Goal: Task Accomplishment & Management: Manage account settings

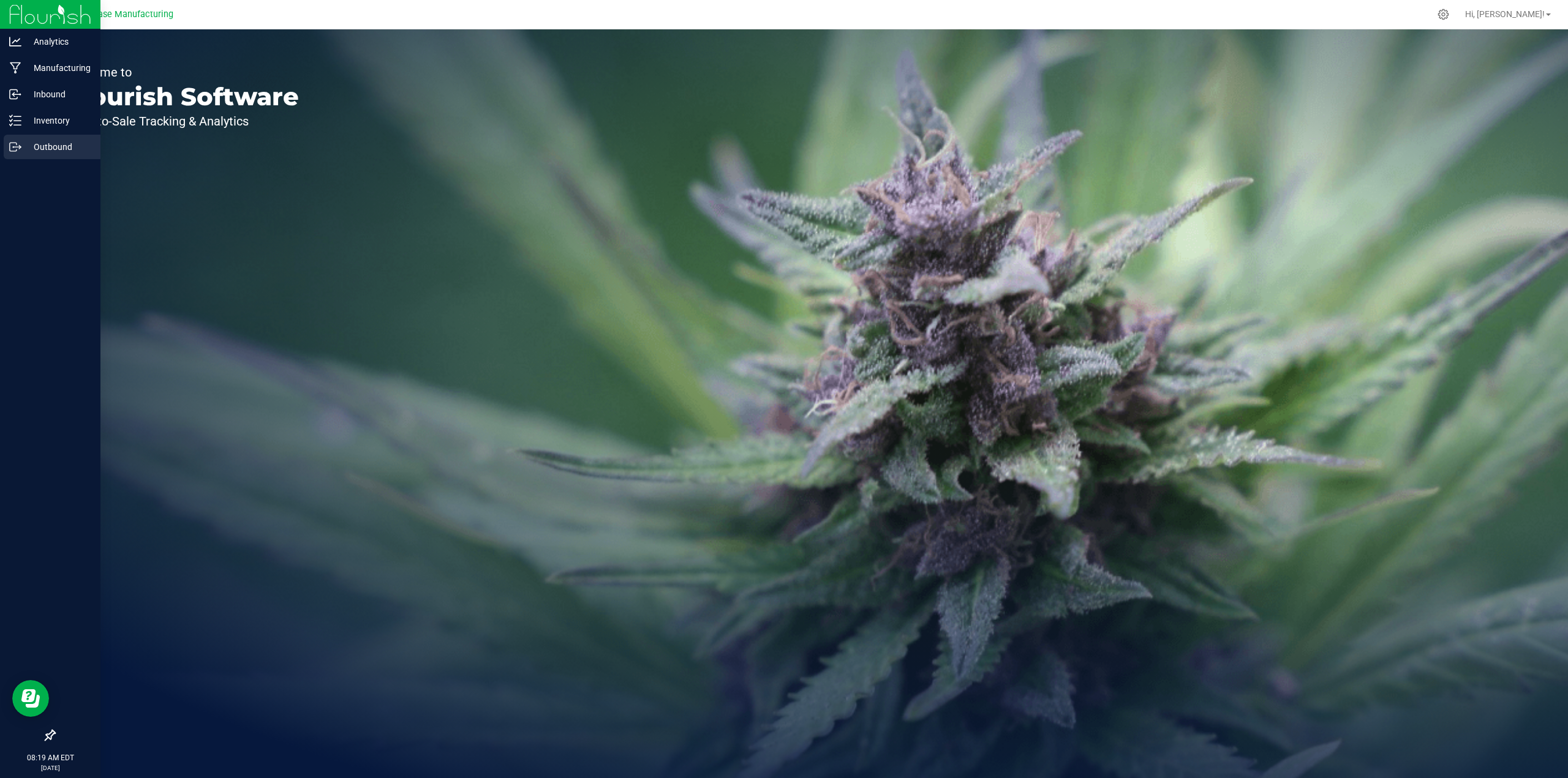
click at [40, 147] on p "Outbound" at bounding box center [58, 147] width 73 height 15
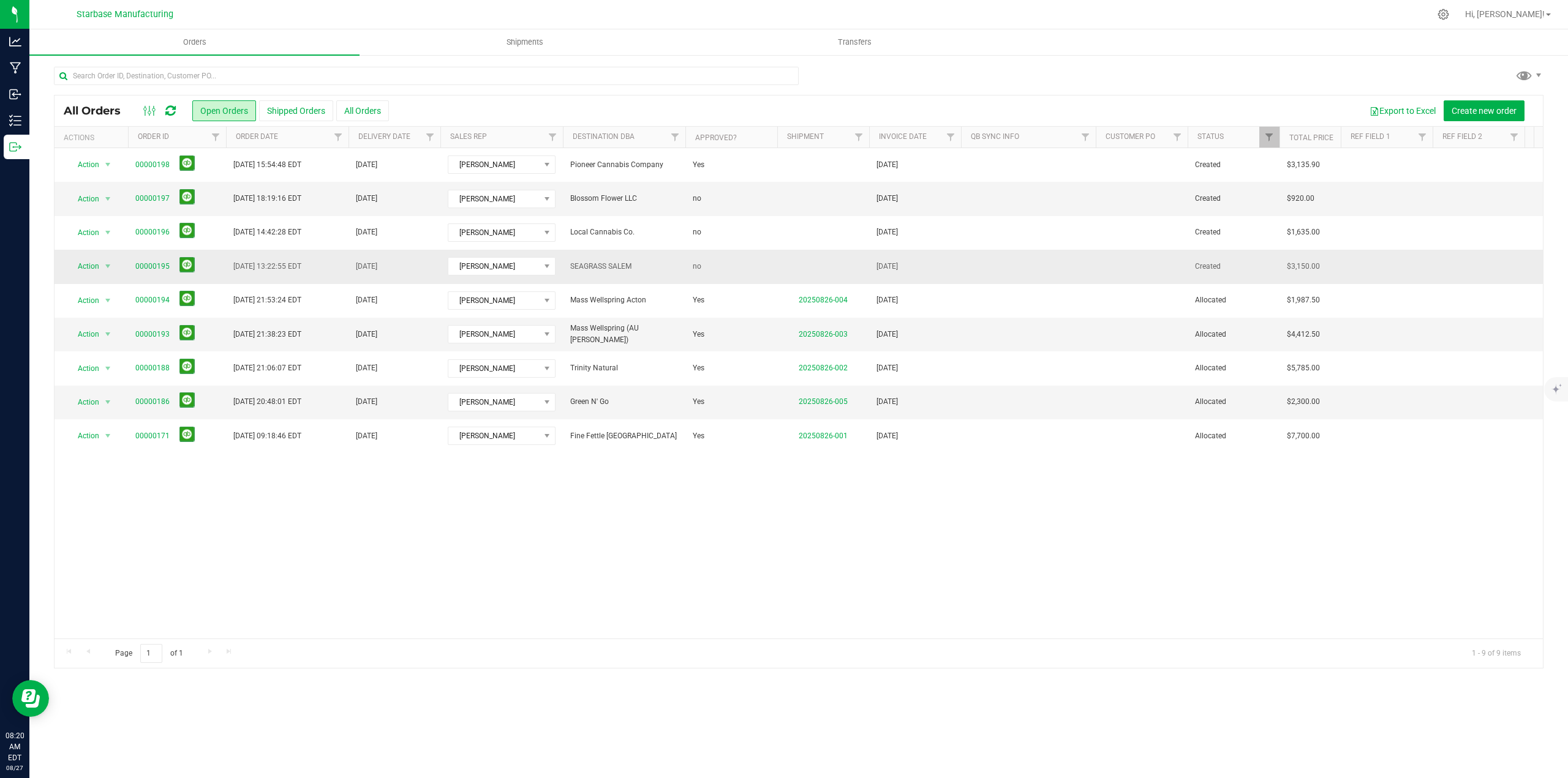
drag, startPoint x: 243, startPoint y: 291, endPoint x: 494, endPoint y: 276, distance: 251.4
click at [350, 290] on tr "Action Action Cancel order Clone order Edit order Mark as fully paid Order audi…" at bounding box center [1389, 301] width 2670 height 34
click at [588, 263] on span "SEAGRASS SALEM" at bounding box center [624, 267] width 108 height 11
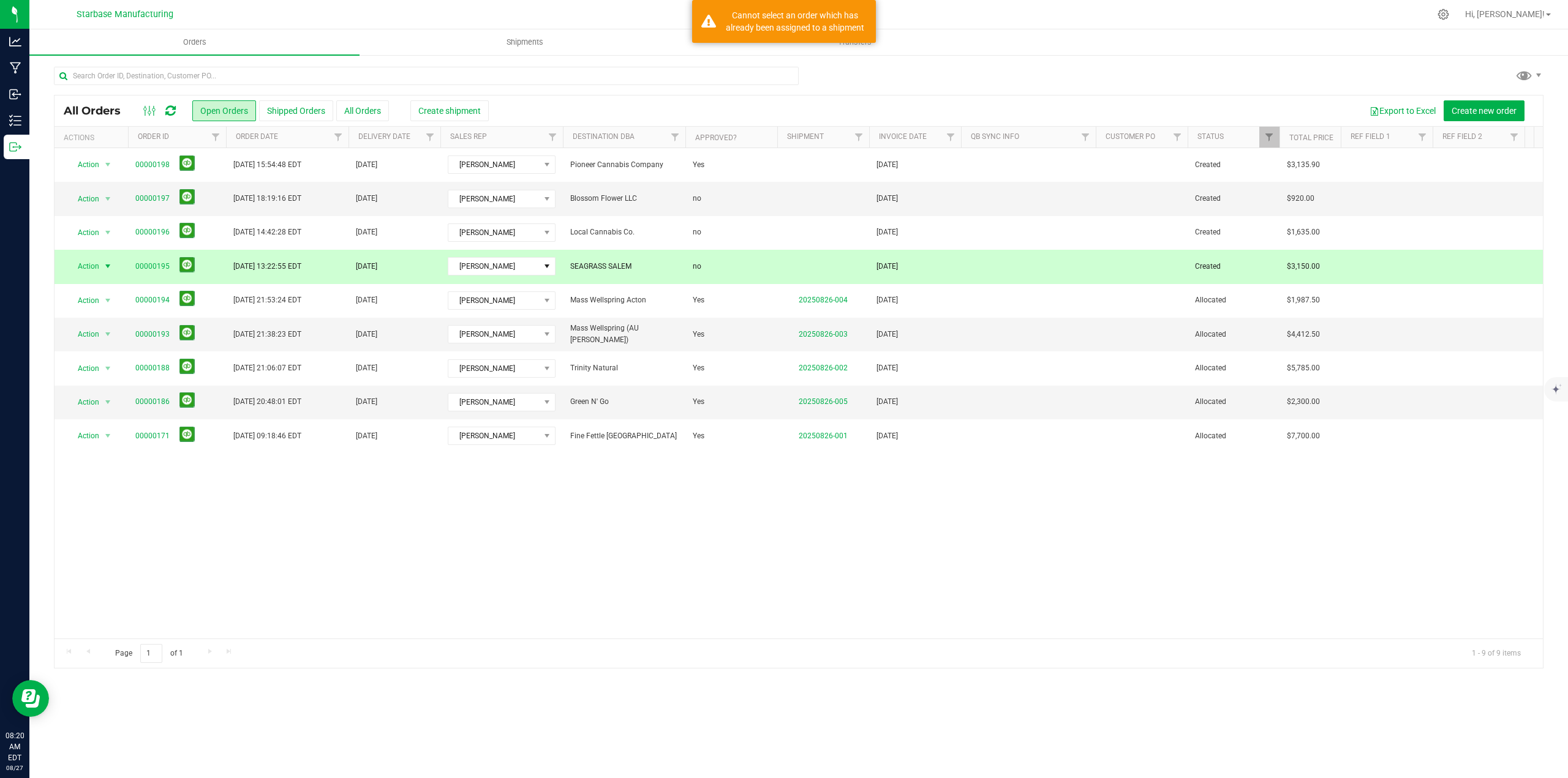
click at [592, 267] on span "SEAGRASS SALEM" at bounding box center [624, 267] width 108 height 11
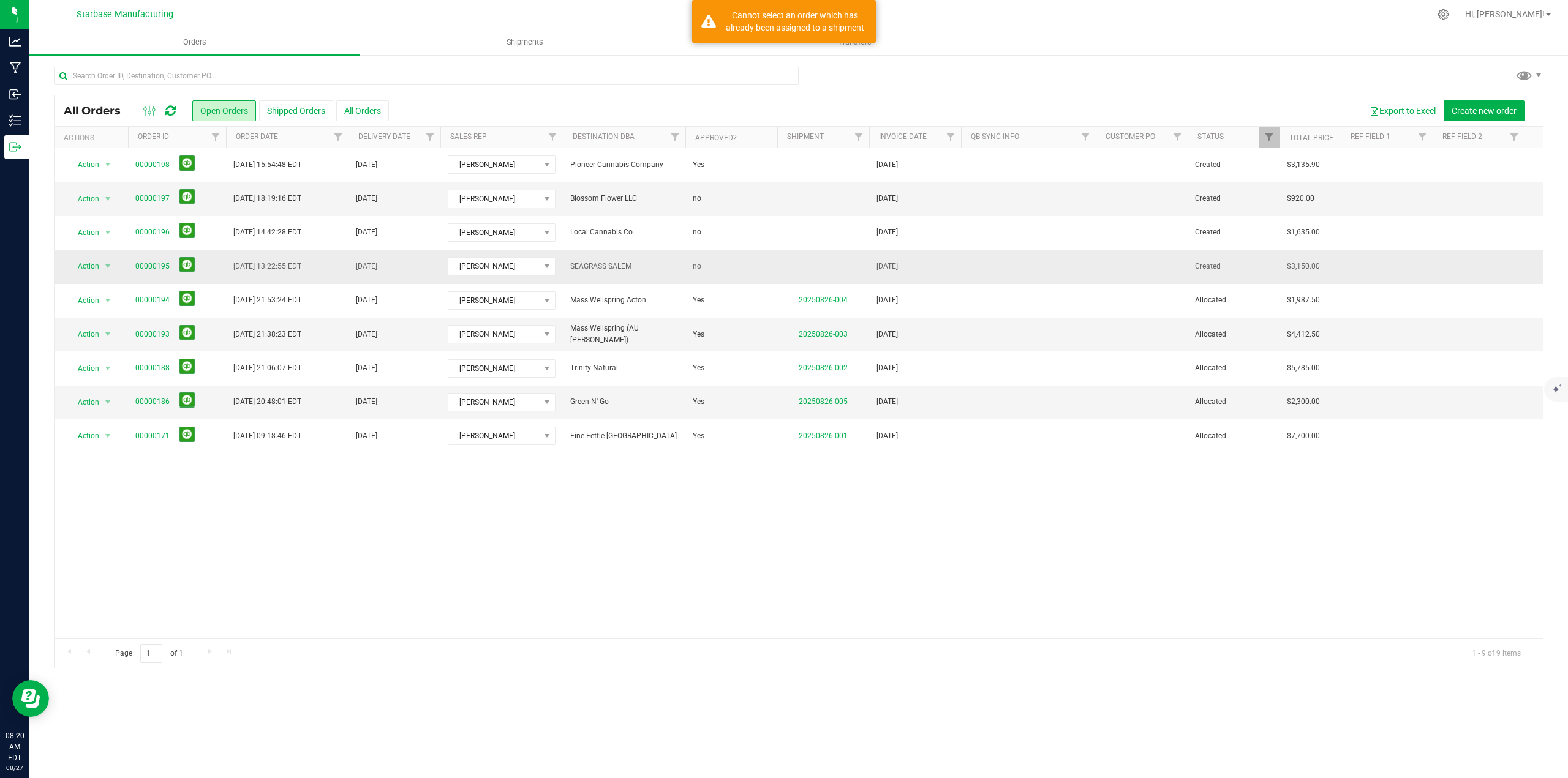
click at [573, 263] on span "SEAGRASS SALEM" at bounding box center [624, 267] width 108 height 11
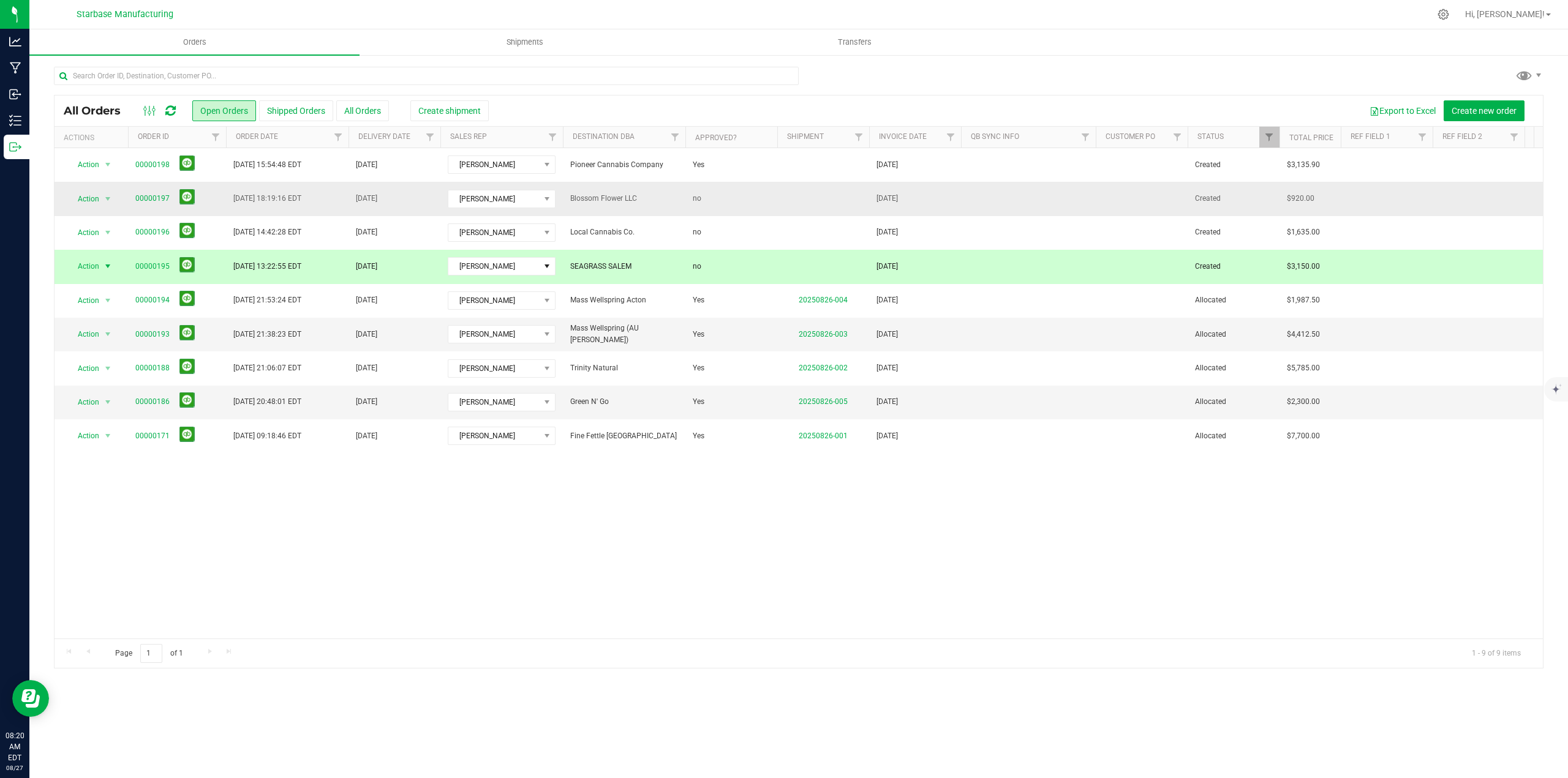
click at [610, 214] on td "Blossom Flower LLC" at bounding box center [625, 199] width 123 height 34
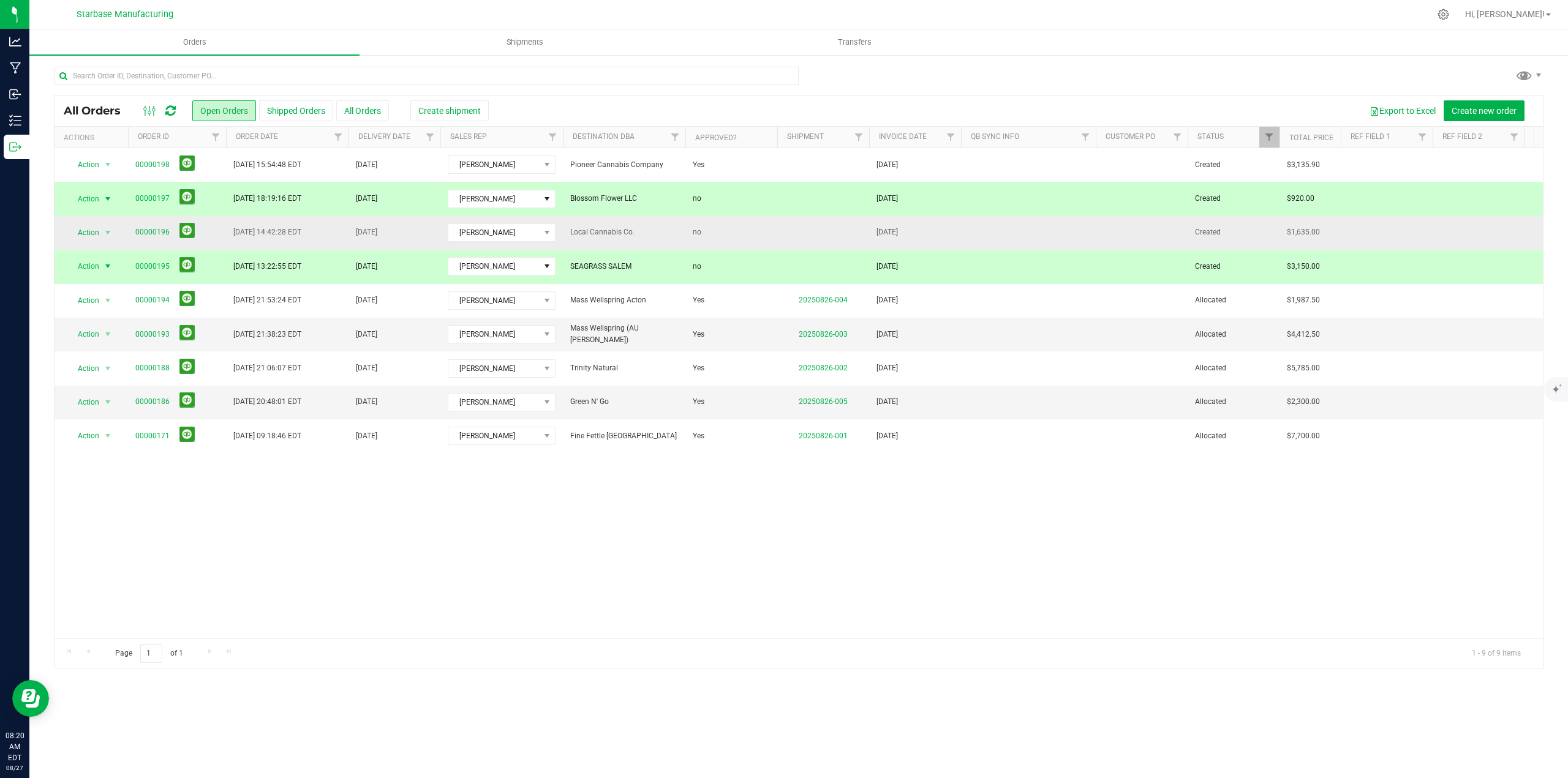
click at [603, 232] on span "Local Cannabis Co." at bounding box center [624, 232] width 108 height 11
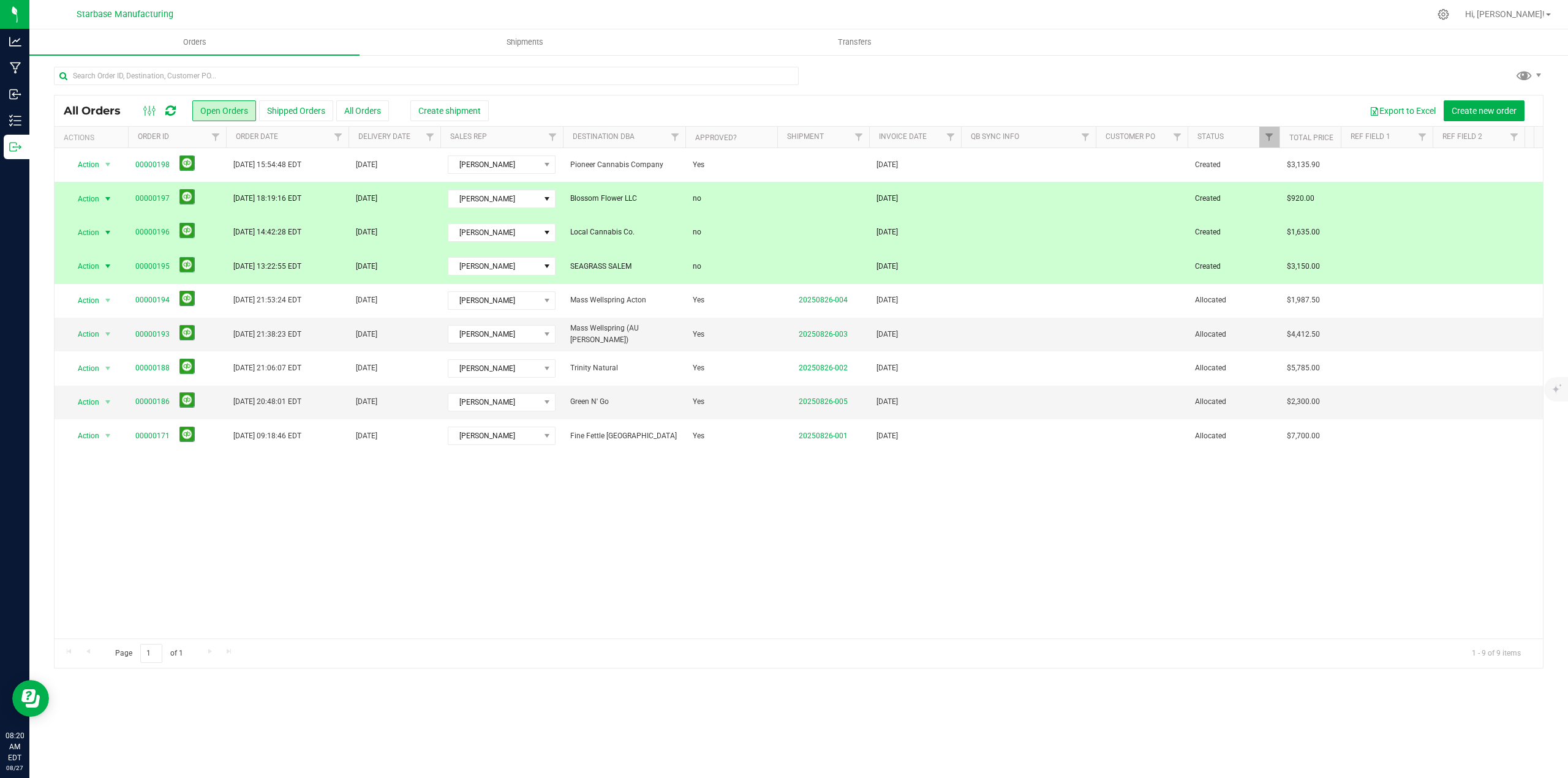
click at [590, 540] on div "Action Action Cancel order Change facility Clone order Edit order Mark as fully…" at bounding box center [798, 393] width 1488 height 490
click at [457, 484] on div "Action Action Cancel order Change facility Clone order Edit order Mark as fully…" at bounding box center [798, 393] width 1488 height 490
click at [249, 224] on td "[DATE] 14:42:28 EDT" at bounding box center [287, 233] width 123 height 34
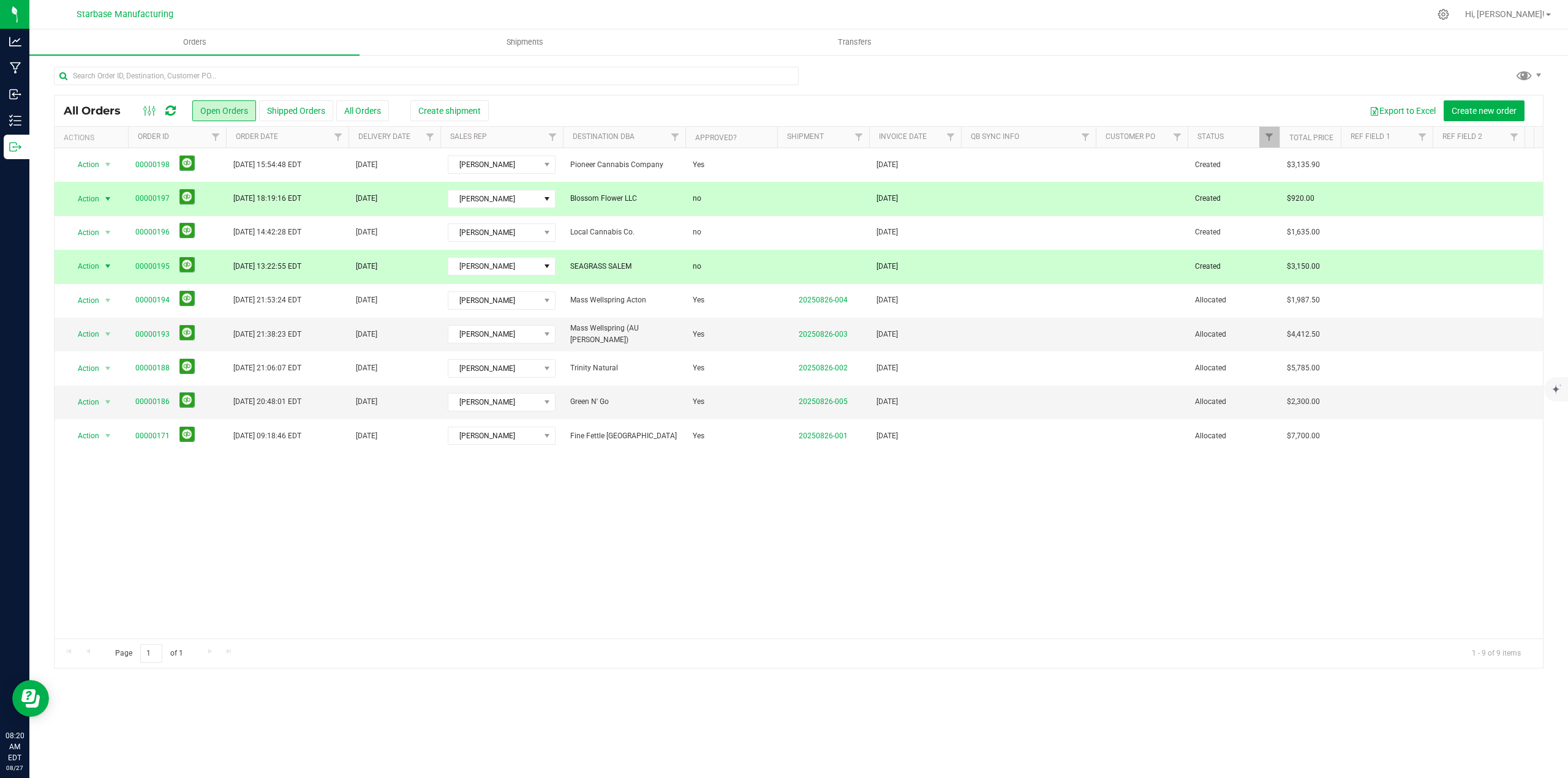
click at [253, 253] on td "[DATE] 13:22:55 EDT" at bounding box center [287, 267] width 123 height 34
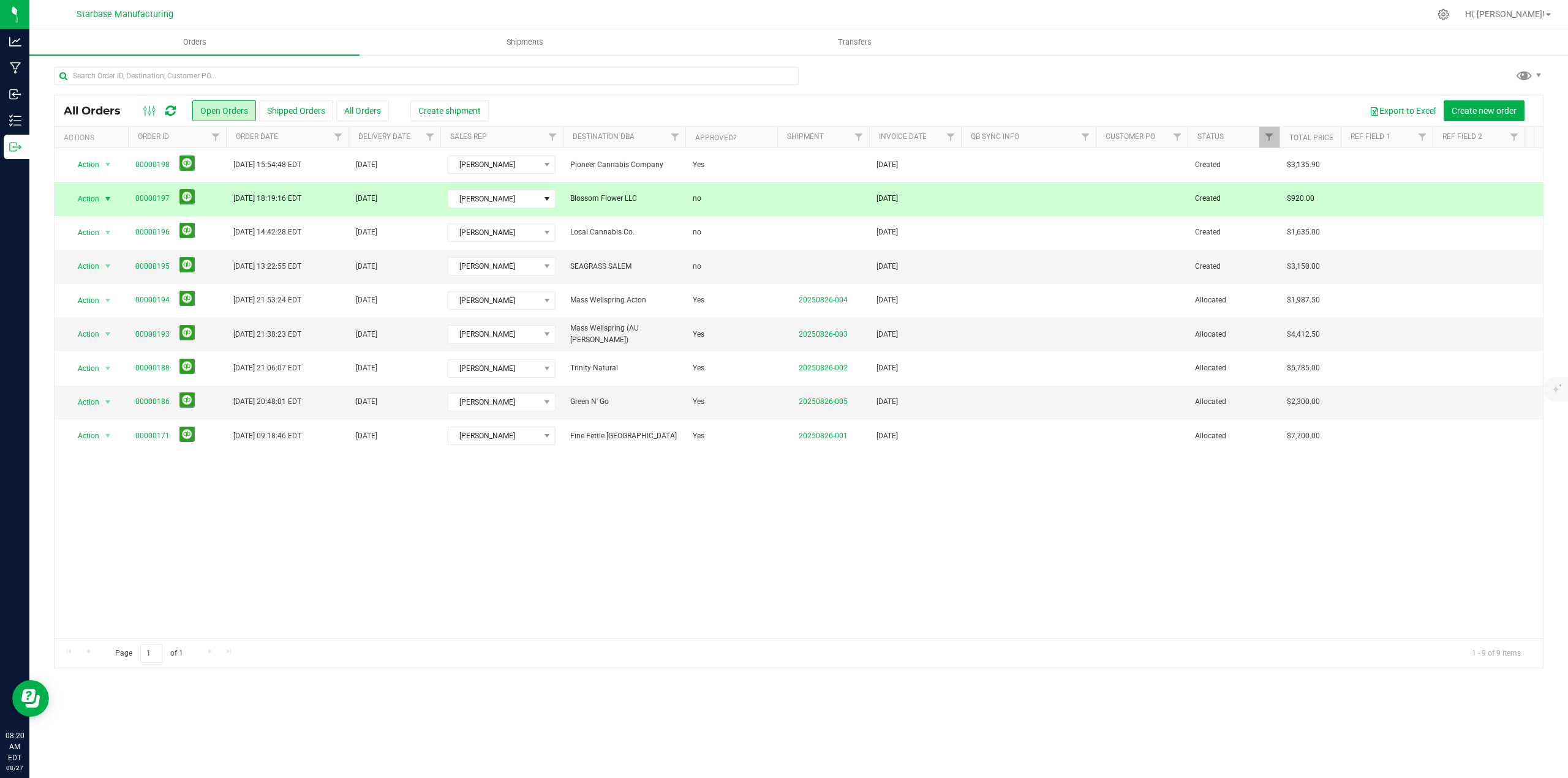
click at [264, 192] on td "[DATE] 18:19:16 EDT" at bounding box center [287, 199] width 123 height 34
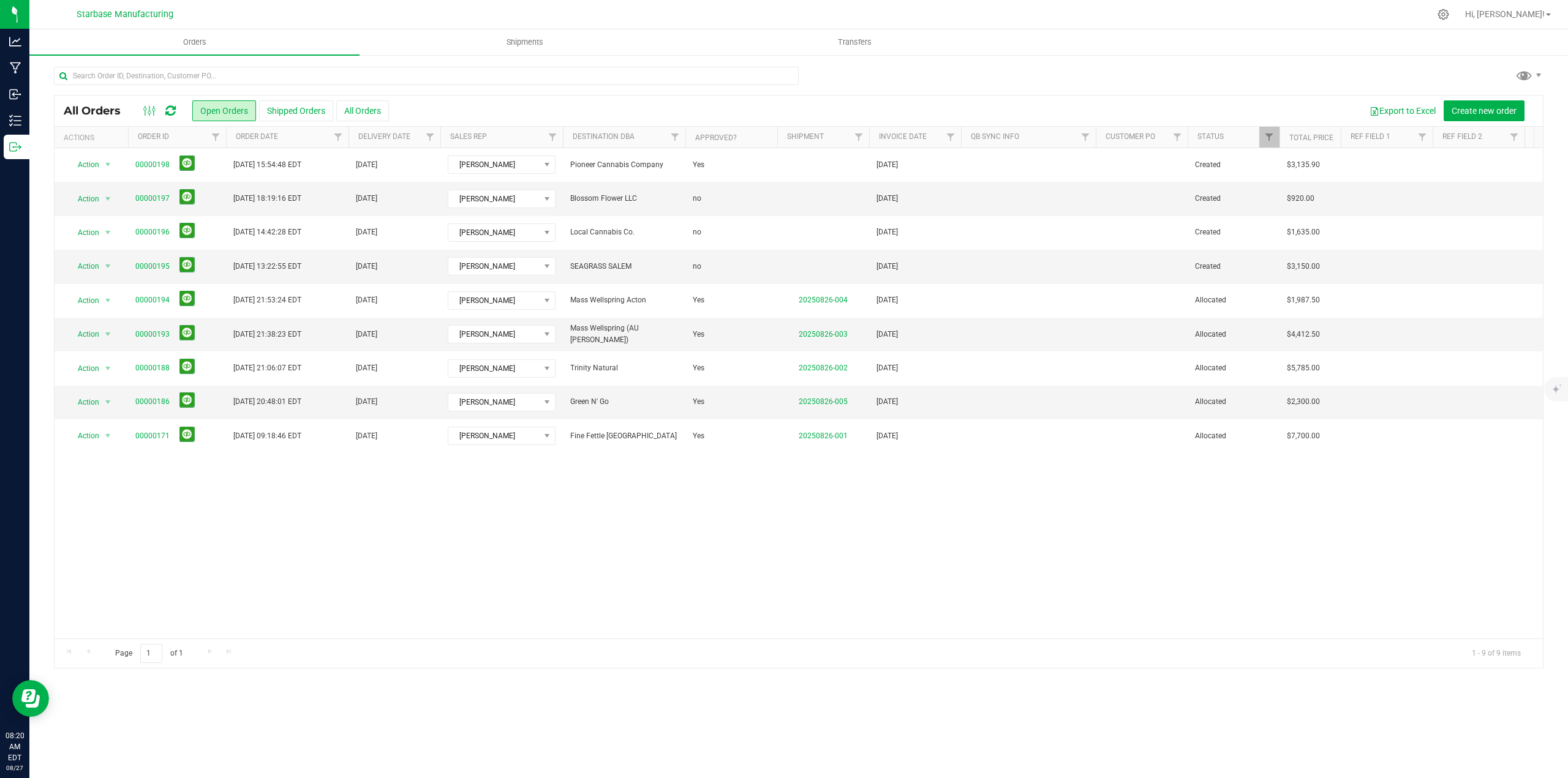
click at [224, 525] on div "Action Action Cancel order Change facility Clone order Edit order Mark as fully…" at bounding box center [798, 393] width 1488 height 490
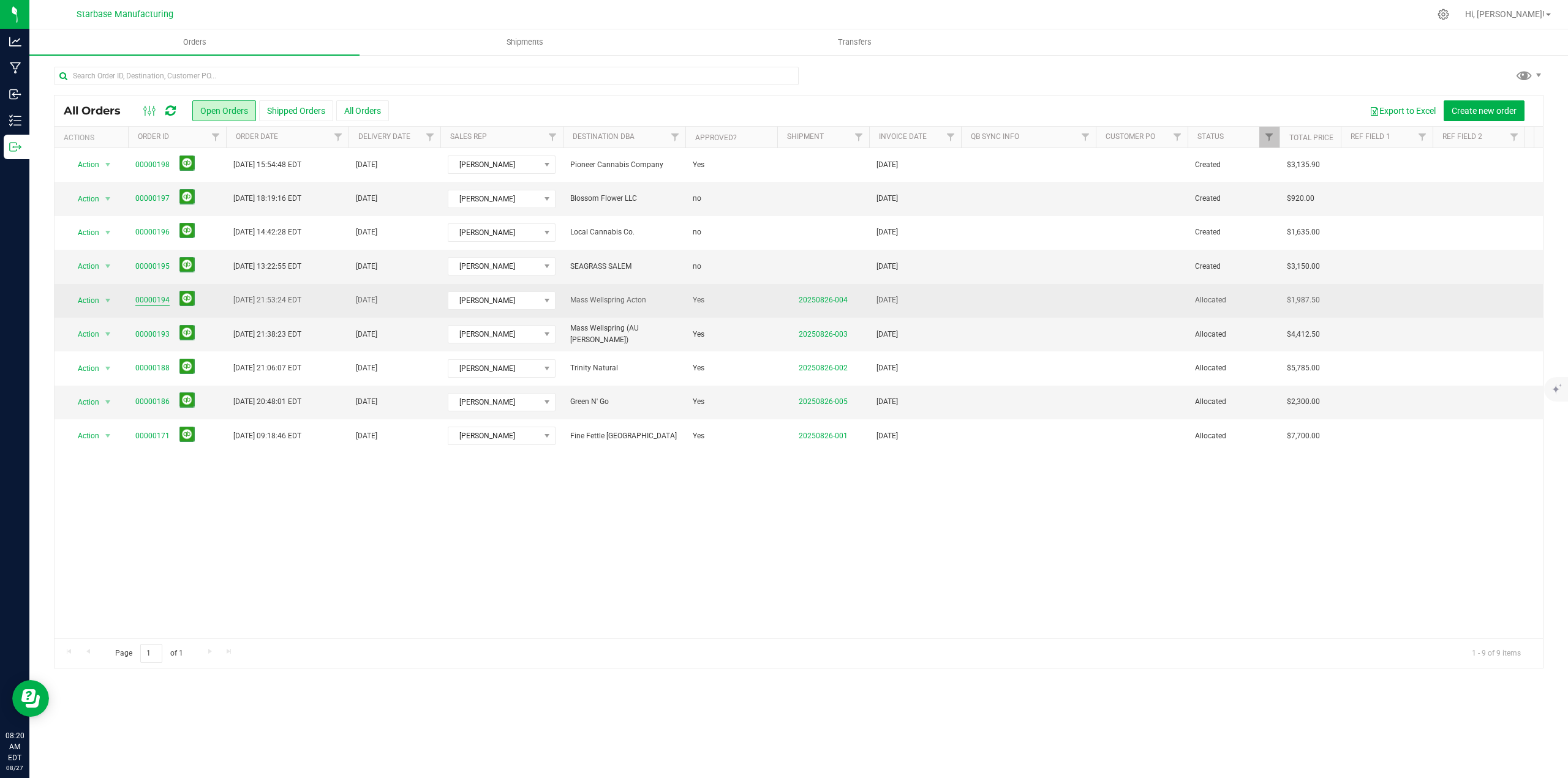
click at [144, 300] on link "00000194" at bounding box center [152, 300] width 35 height 11
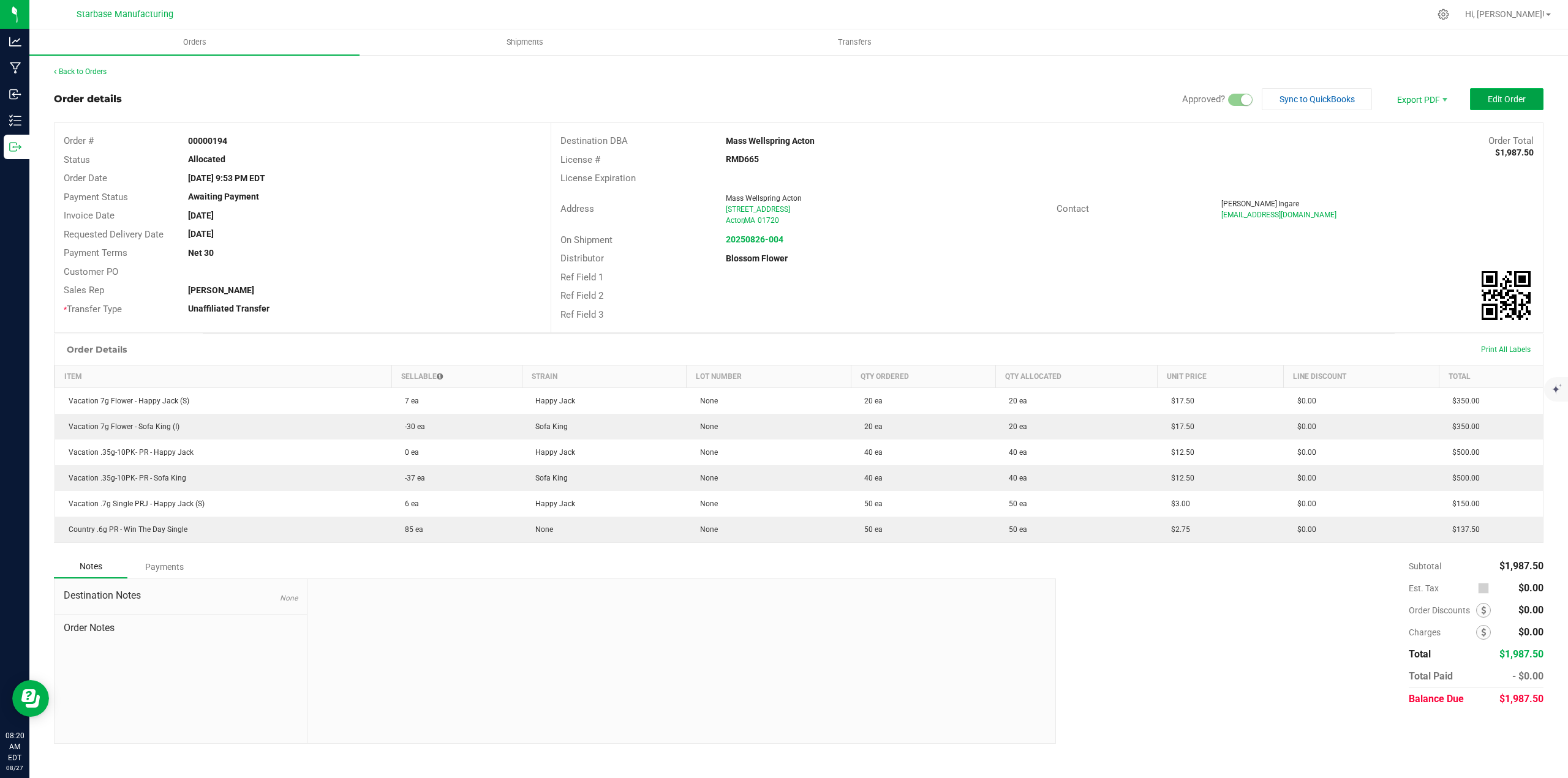
click at [1508, 97] on span "Edit Order" at bounding box center [1507, 99] width 38 height 10
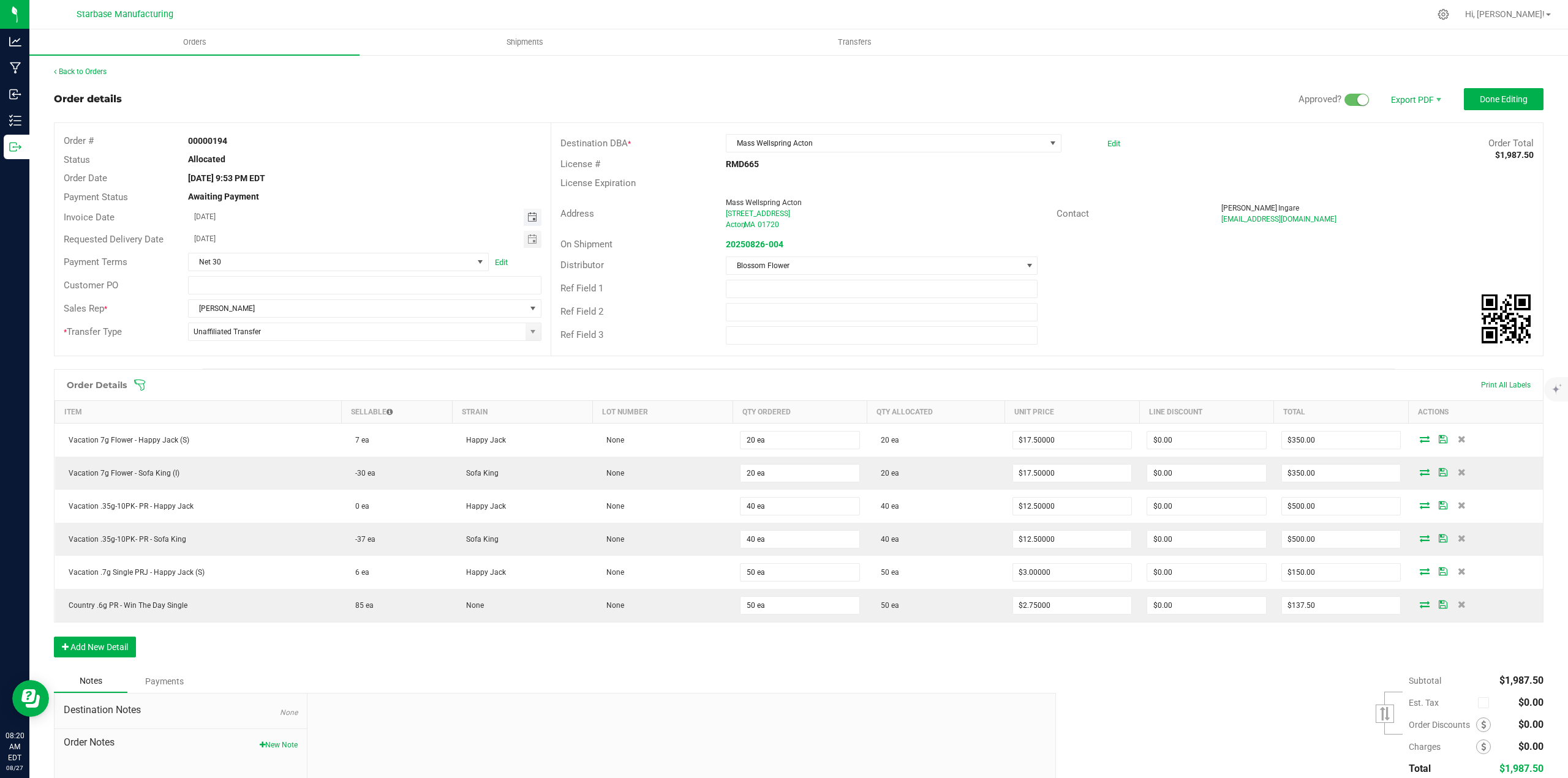
click at [529, 216] on span "Toggle calendar" at bounding box center [532, 217] width 10 height 10
click at [280, 357] on span "26" at bounding box center [279, 357] width 18 height 19
type input "[DATE]"
click at [191, 42] on span "Orders" at bounding box center [195, 42] width 56 height 11
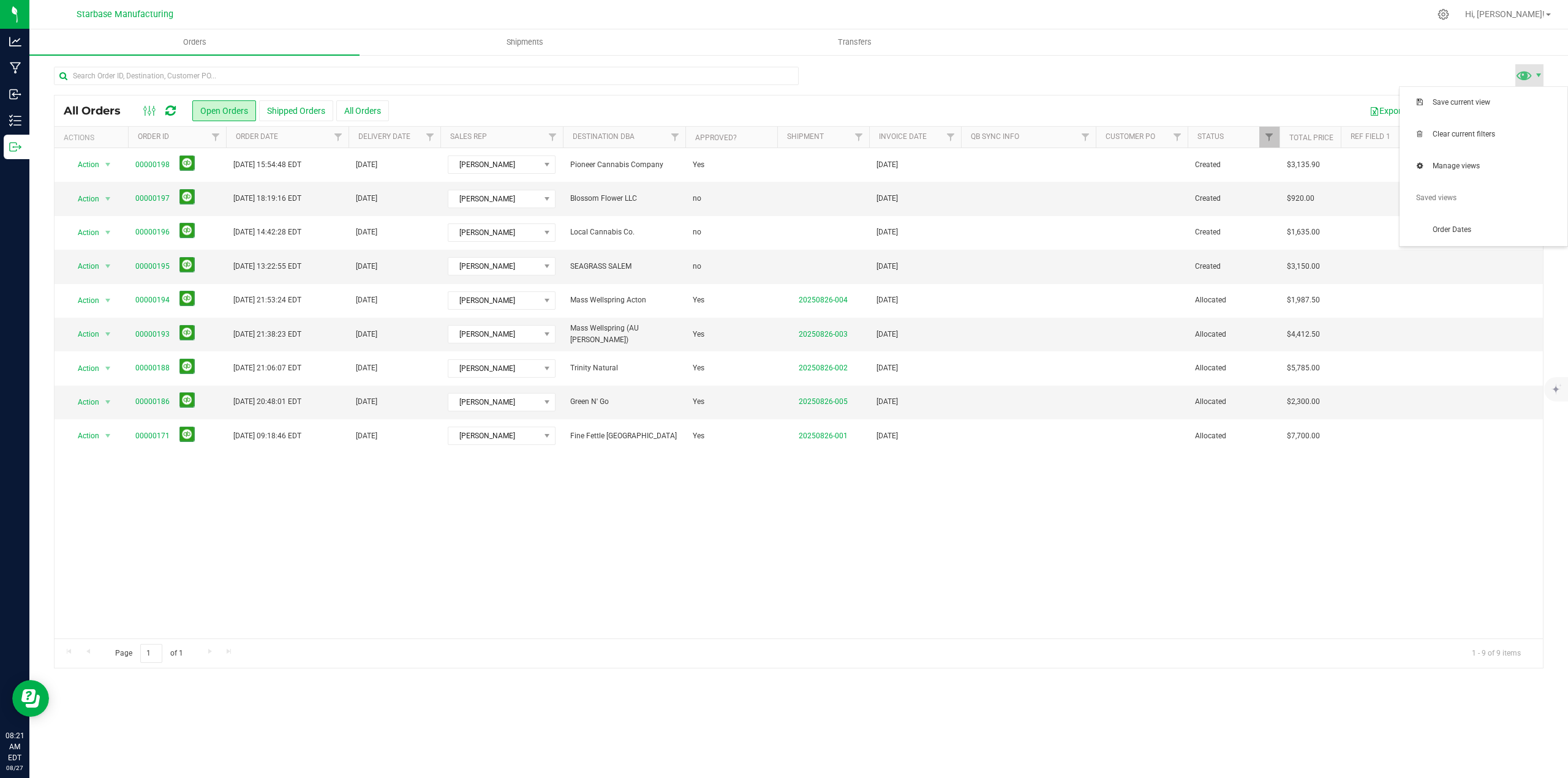
click at [1535, 68] on span at bounding box center [1529, 75] width 28 height 22
click at [1452, 225] on span "Order Dates" at bounding box center [1496, 230] width 128 height 11
click at [161, 734] on div "Orders Shipments Transfers All Orders Open Orders Shipped Orders" at bounding box center [799, 403] width 1538 height 748
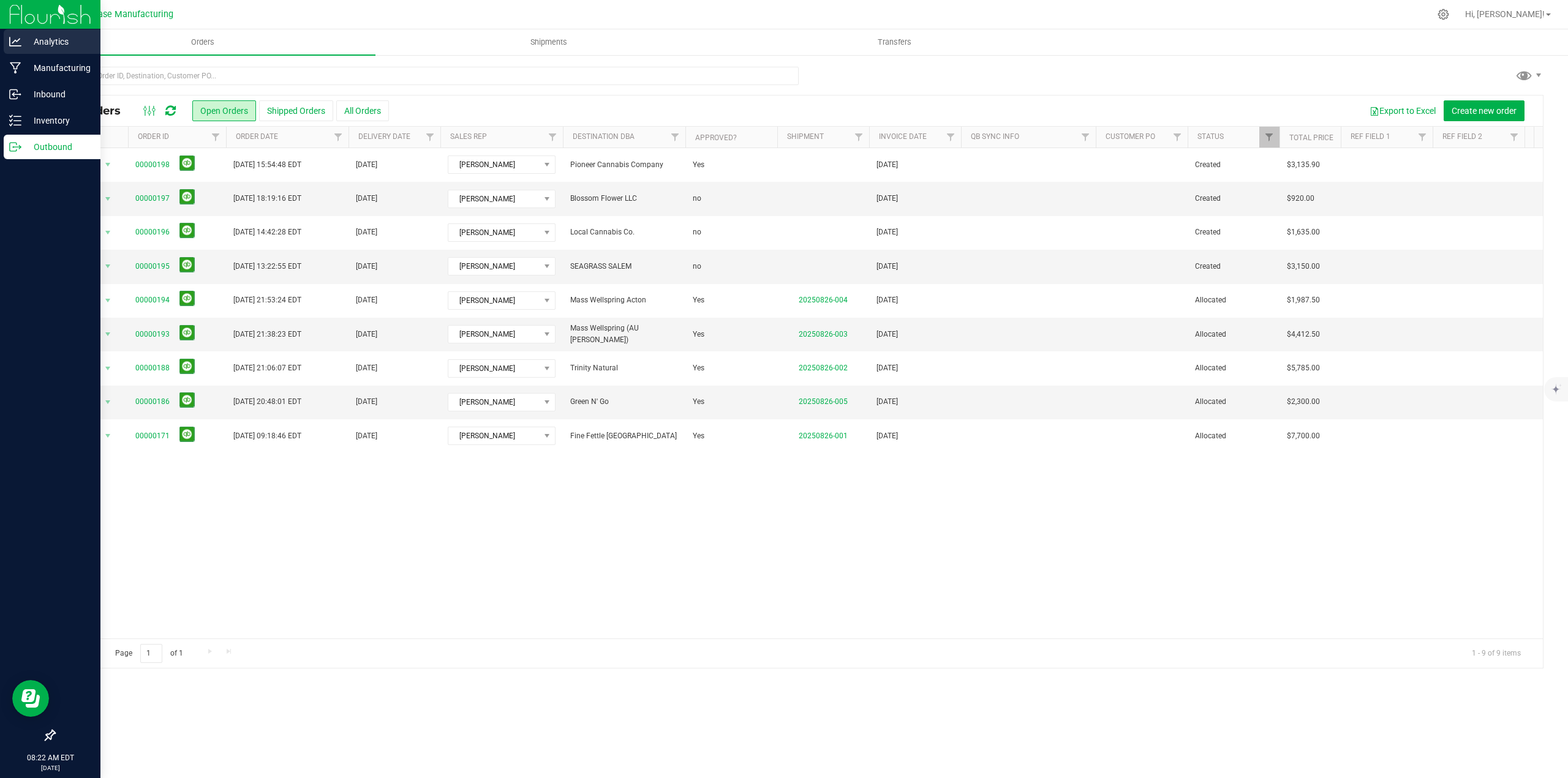
click at [24, 38] on p "Analytics" at bounding box center [58, 42] width 73 height 15
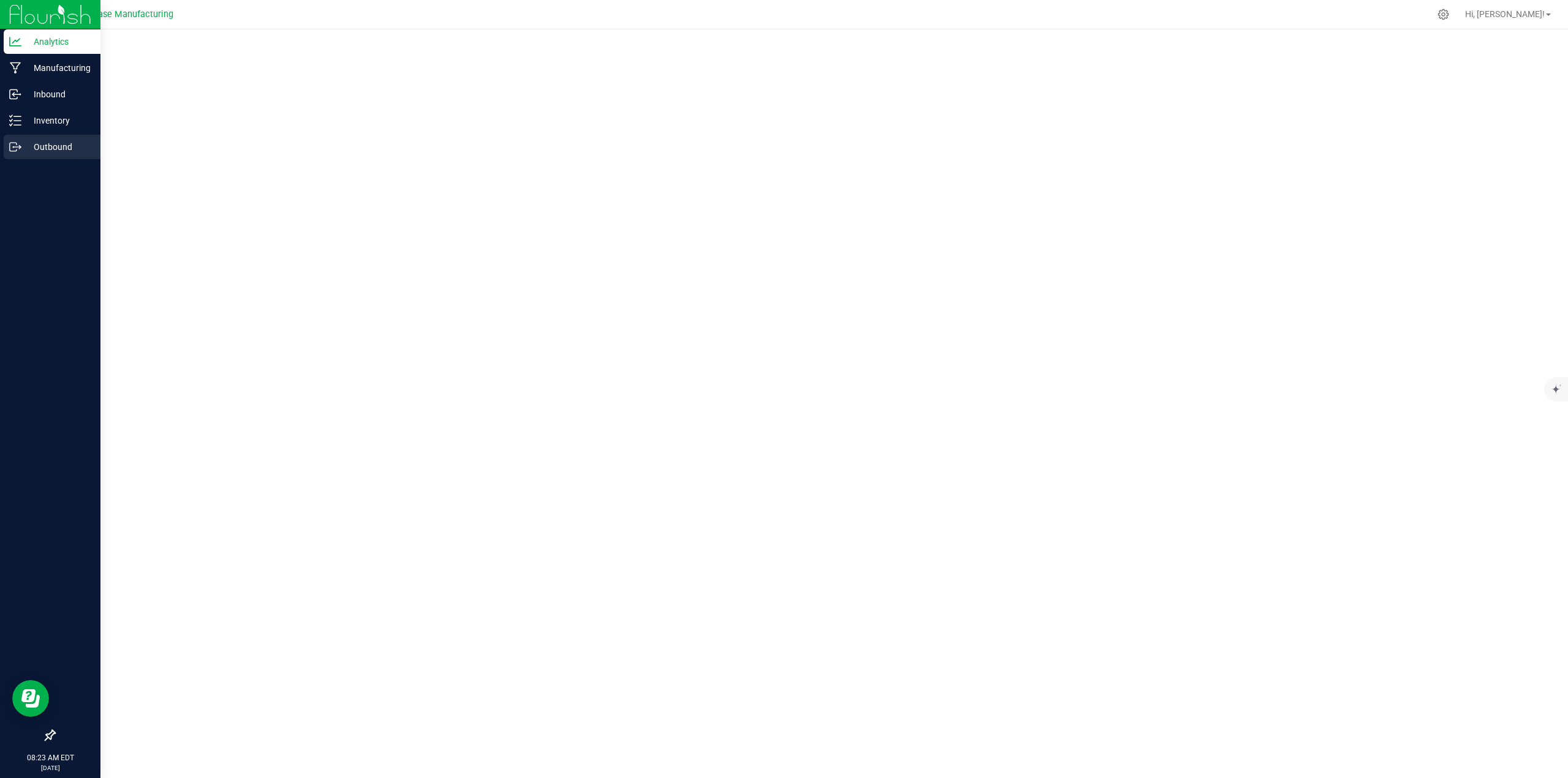
click at [28, 147] on p "Outbound" at bounding box center [58, 147] width 73 height 15
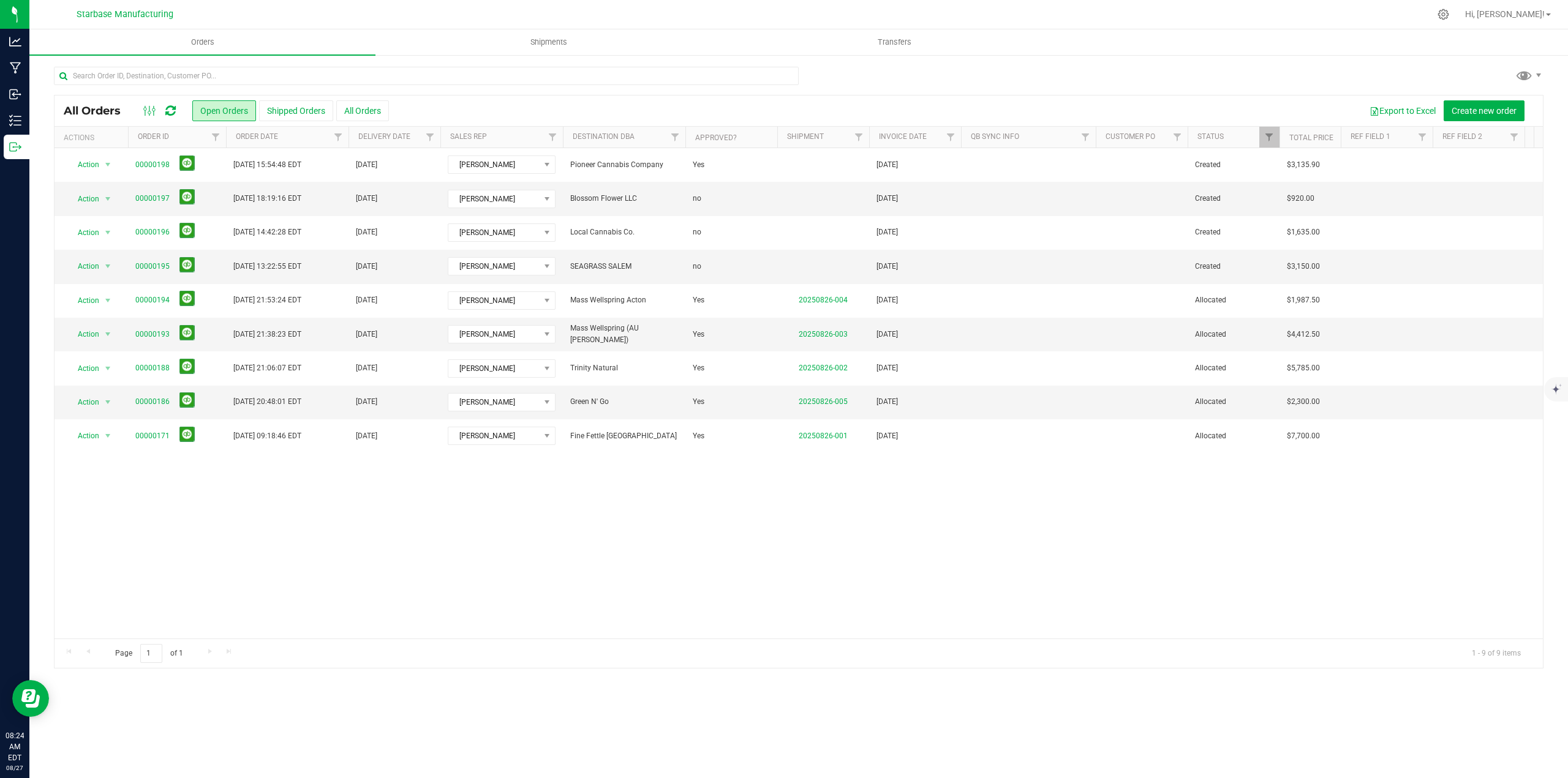
click at [466, 609] on div "Action Action Cancel order Change facility Clone order Edit order Mark as fully…" at bounding box center [798, 393] width 1488 height 490
click at [409, 540] on div "Action Action Cancel order Change facility Clone order Edit order Mark as fully…" at bounding box center [798, 393] width 1488 height 490
click at [1522, 16] on span "Hi, [PERSON_NAME]!" at bounding box center [1504, 14] width 80 height 10
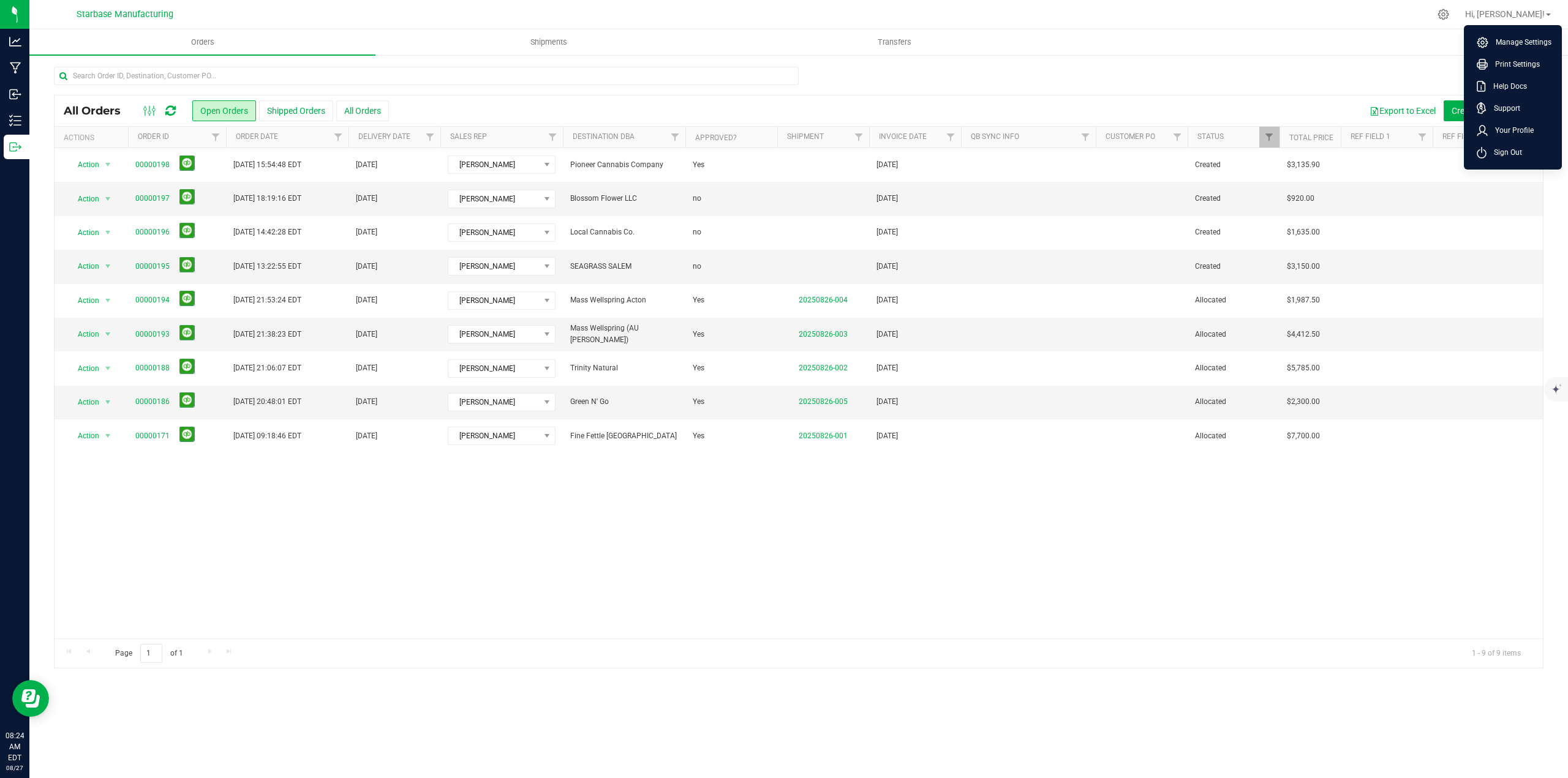
drag, startPoint x: 1339, startPoint y: 48, endPoint x: 1519, endPoint y: 28, distance: 181.1
click at [1340, 48] on ul "Orders Shipments Transfers" at bounding box center [814, 42] width 1568 height 26
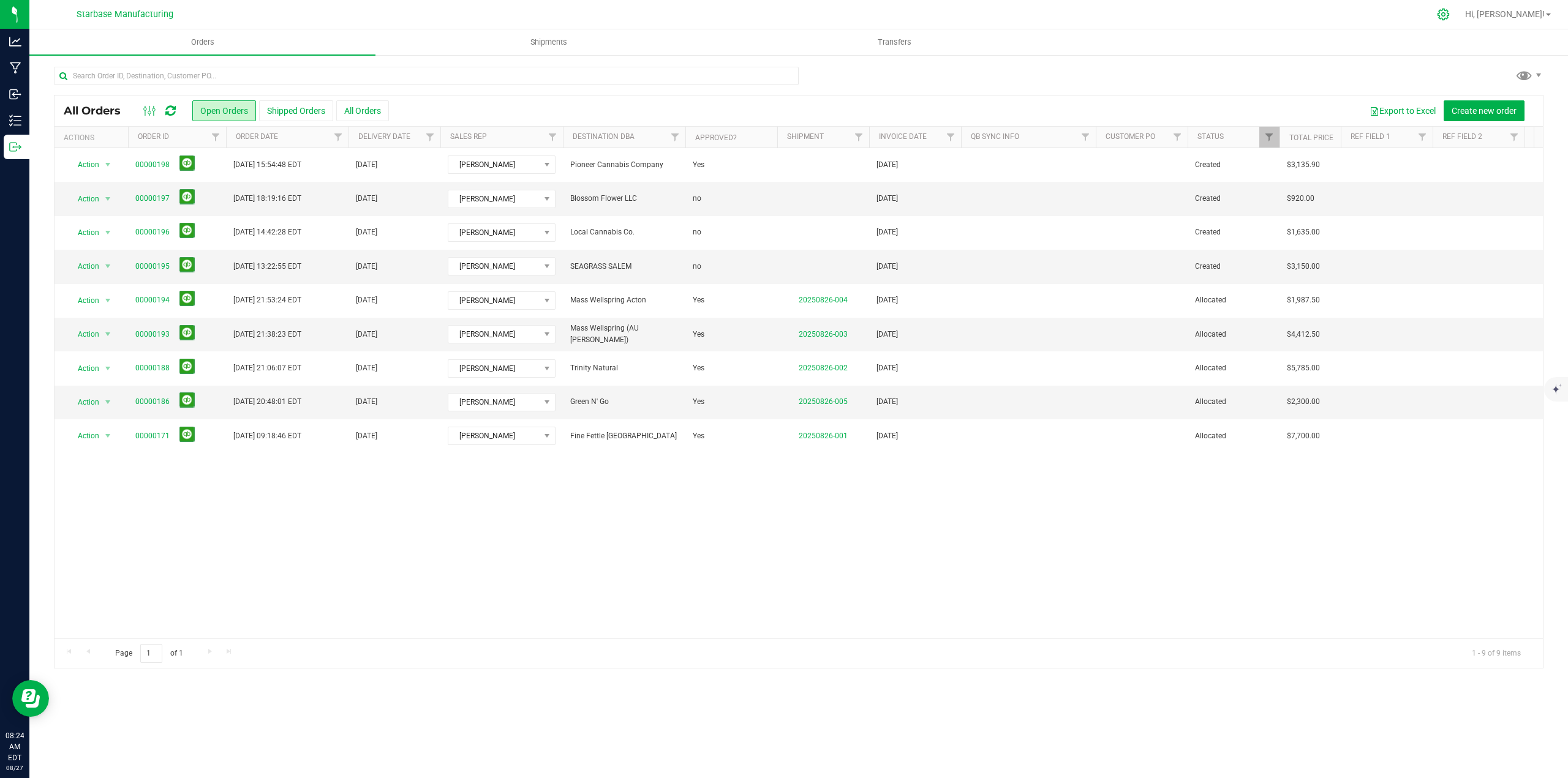
click at [1449, 16] on icon at bounding box center [1443, 14] width 13 height 13
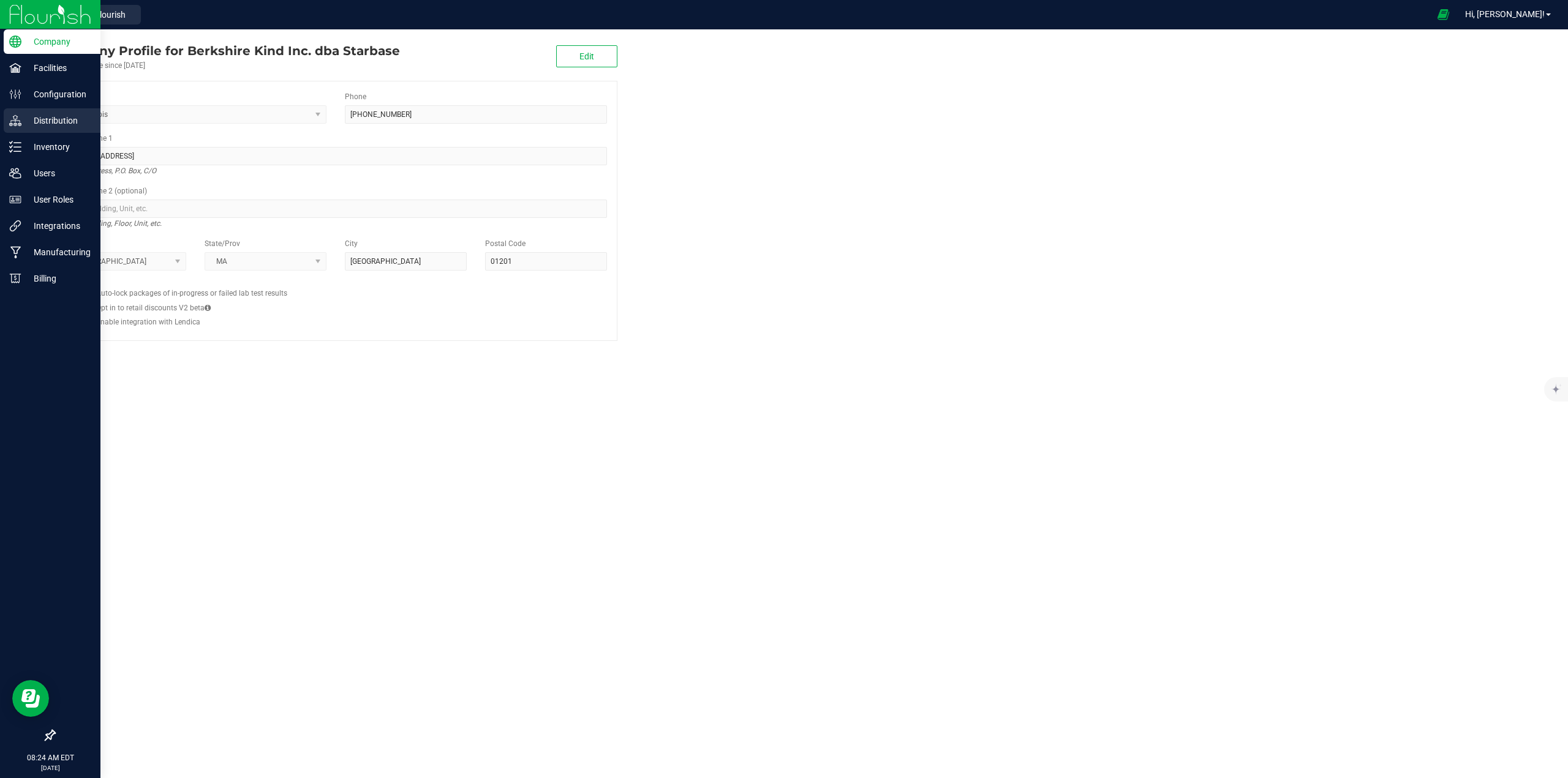
click at [41, 123] on p "Distribution" at bounding box center [58, 121] width 73 height 15
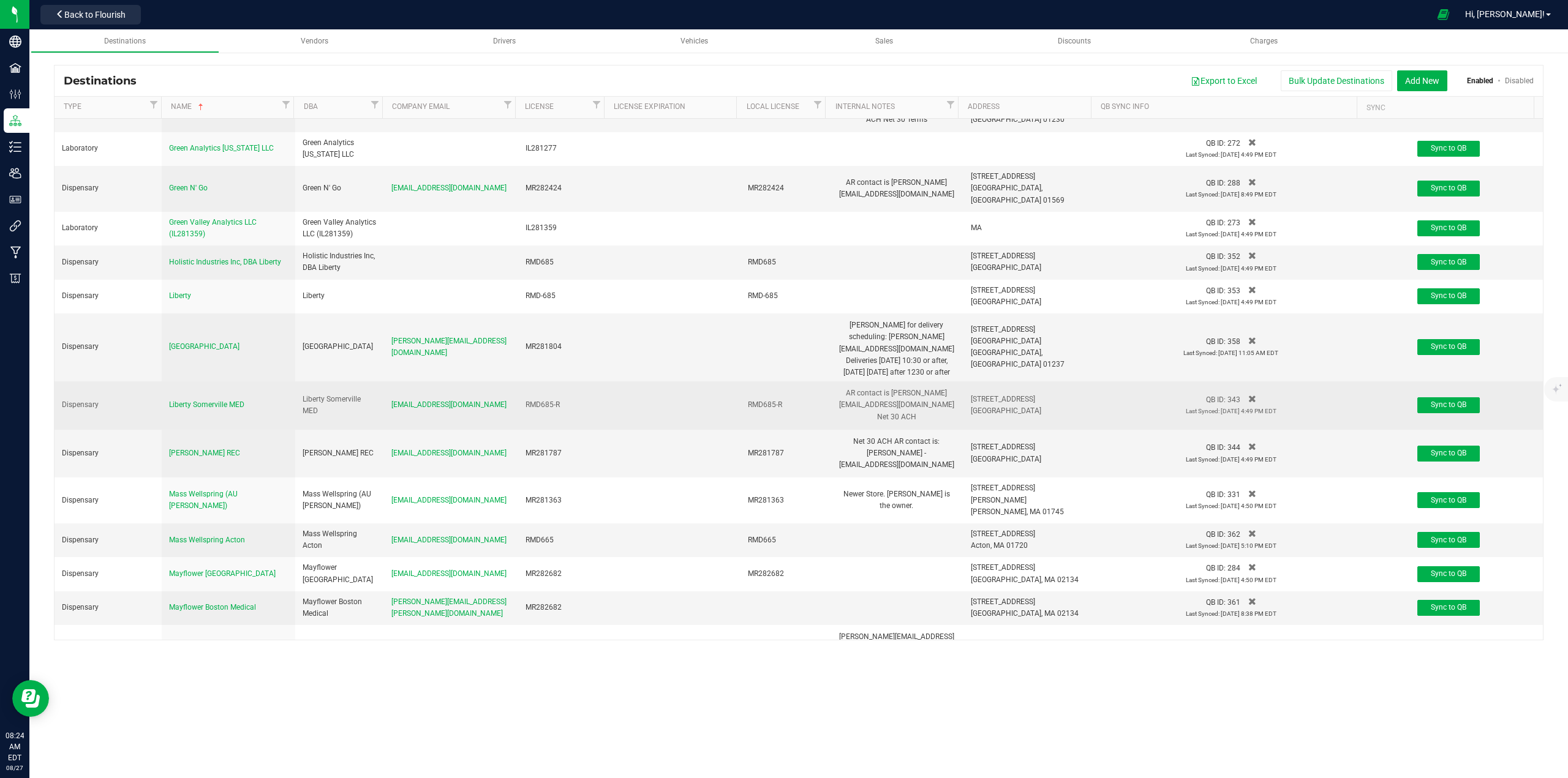
scroll to position [674, 0]
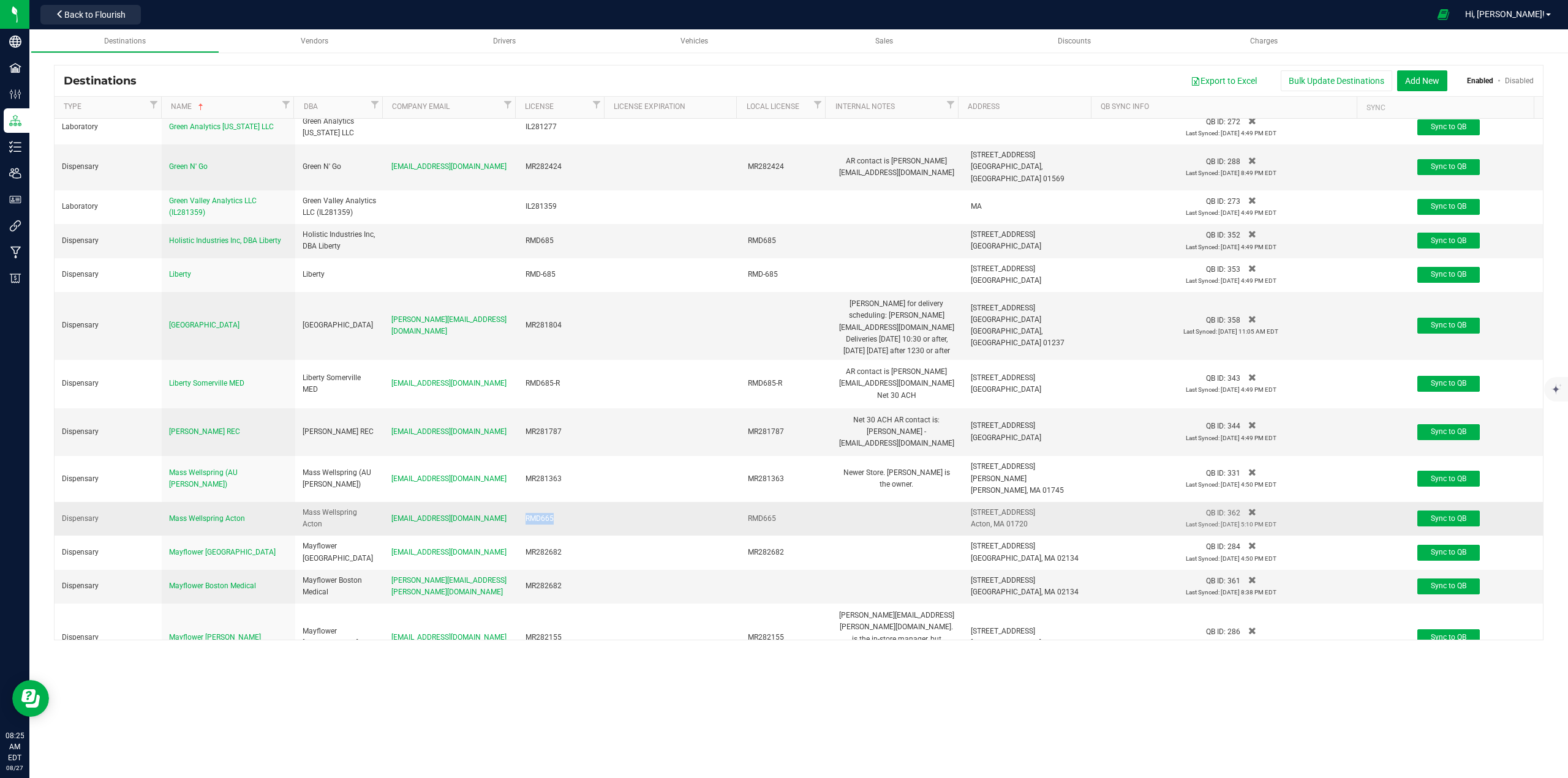
drag, startPoint x: 555, startPoint y: 431, endPoint x: 508, endPoint y: 431, distance: 47.0
click at [508, 502] on tr "Dispensary Mass Wellspring Acton Mass Wellspring Acton [EMAIL_ADDRESS][DOMAIN_N…" at bounding box center [798, 519] width 1488 height 34
copy tr "RMD665"
click at [97, 16] on span "Back to Flourish" at bounding box center [95, 15] width 61 height 10
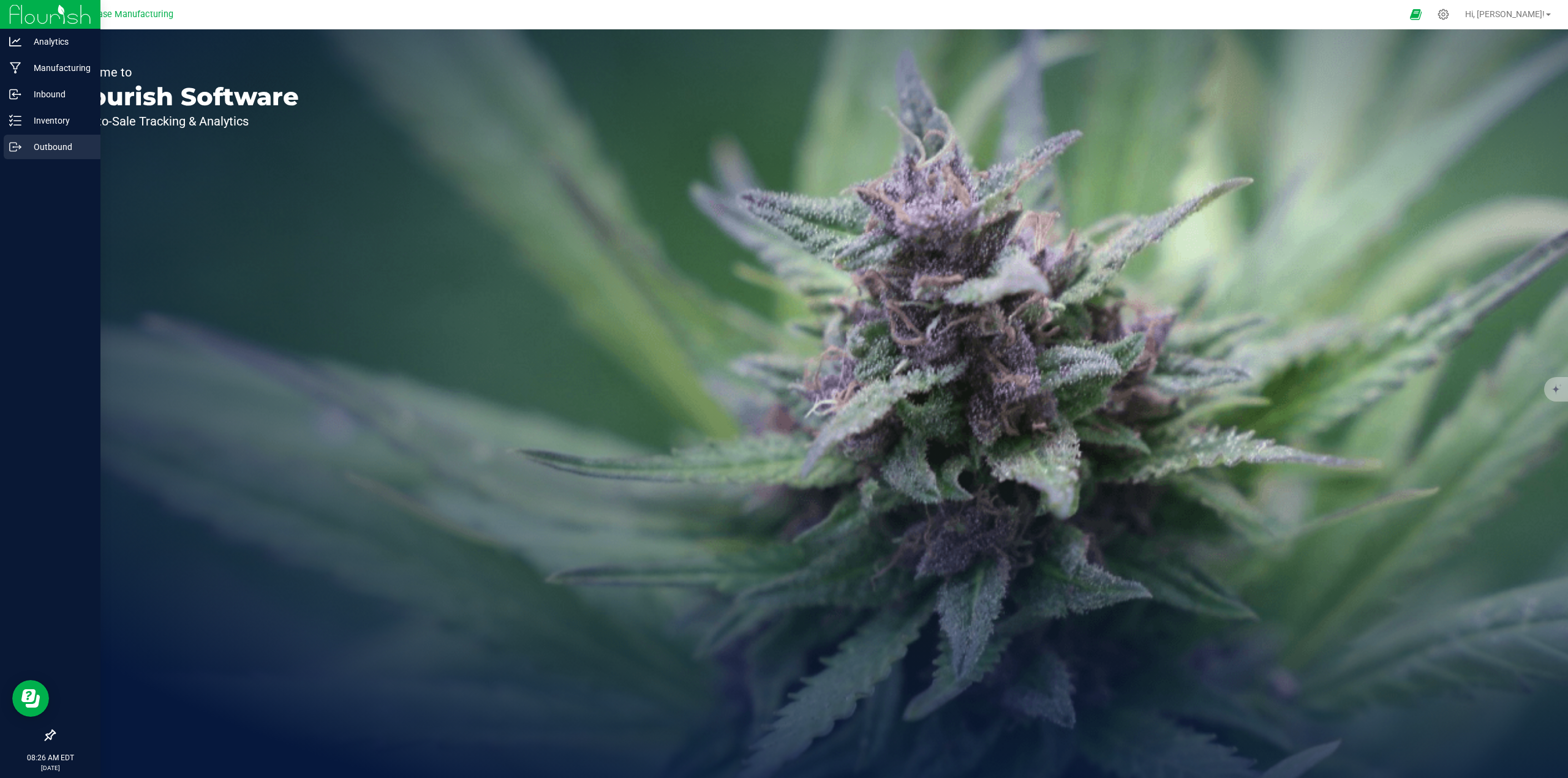
click at [51, 148] on p "Outbound" at bounding box center [58, 147] width 73 height 15
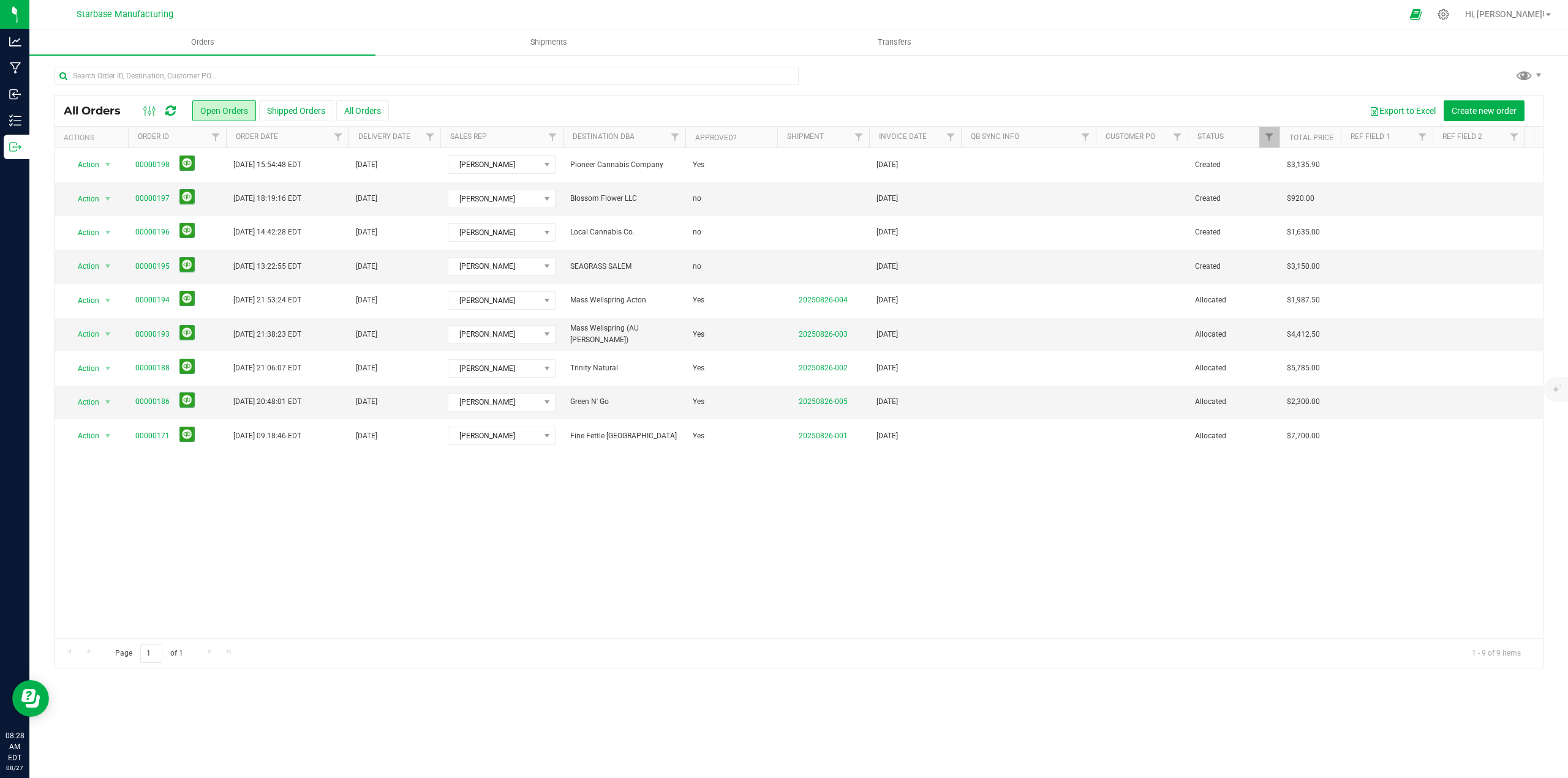
click at [554, 710] on div "Orders Shipments Transfers All Orders Open Orders Shipped Orders" at bounding box center [799, 403] width 1538 height 748
click at [581, 719] on div "Orders Shipments Transfers All Orders Open Orders Shipped Orders" at bounding box center [799, 403] width 1538 height 748
drag, startPoint x: 814, startPoint y: 498, endPoint x: 834, endPoint y: 502, distance: 20.4
click at [817, 498] on div "Action Action Cancel order Change facility Clone order Edit order Mark as fully…" at bounding box center [798, 393] width 1488 height 490
click at [903, 538] on div "Action Action Cancel order Change facility Clone order Edit order Mark as fully…" at bounding box center [798, 393] width 1488 height 490
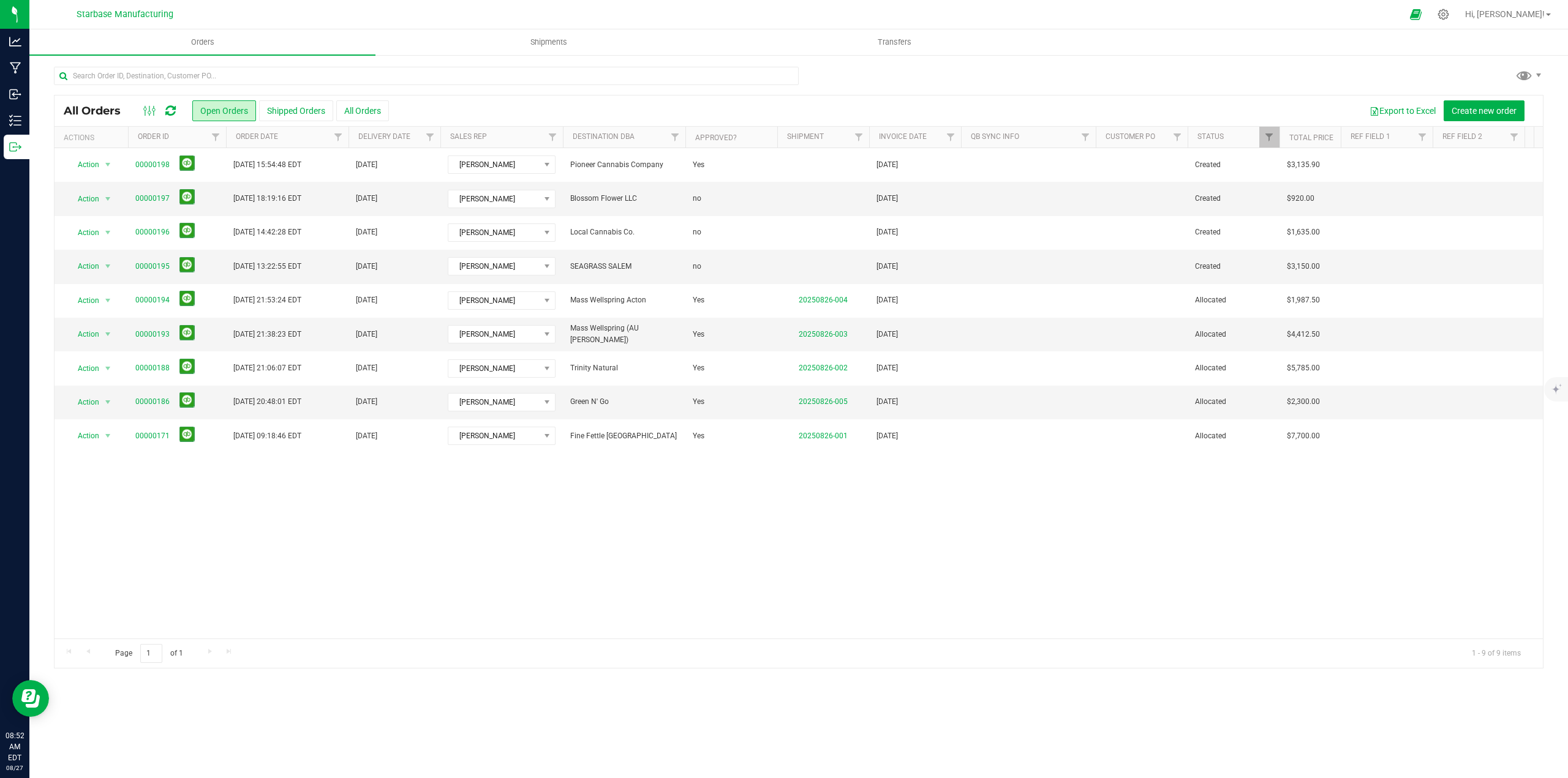
click at [841, 554] on div "Action Action Cancel order Change facility Clone order Edit order Mark as fully…" at bounding box center [798, 393] width 1488 height 490
click at [443, 563] on div "Action Action Cancel order Change facility Clone order Edit order Mark as fully…" at bounding box center [798, 393] width 1488 height 490
click at [402, 521] on div "Action Action Cancel order Change facility Clone order Edit order Mark as fully…" at bounding box center [798, 393] width 1488 height 490
click at [509, 509] on div "Action Action Cancel order Change facility Clone order Edit order Mark as fully…" at bounding box center [798, 393] width 1488 height 490
click at [807, 569] on div "Action Action Cancel order Change facility Clone order Edit order Mark as fully…" at bounding box center [798, 393] width 1488 height 490
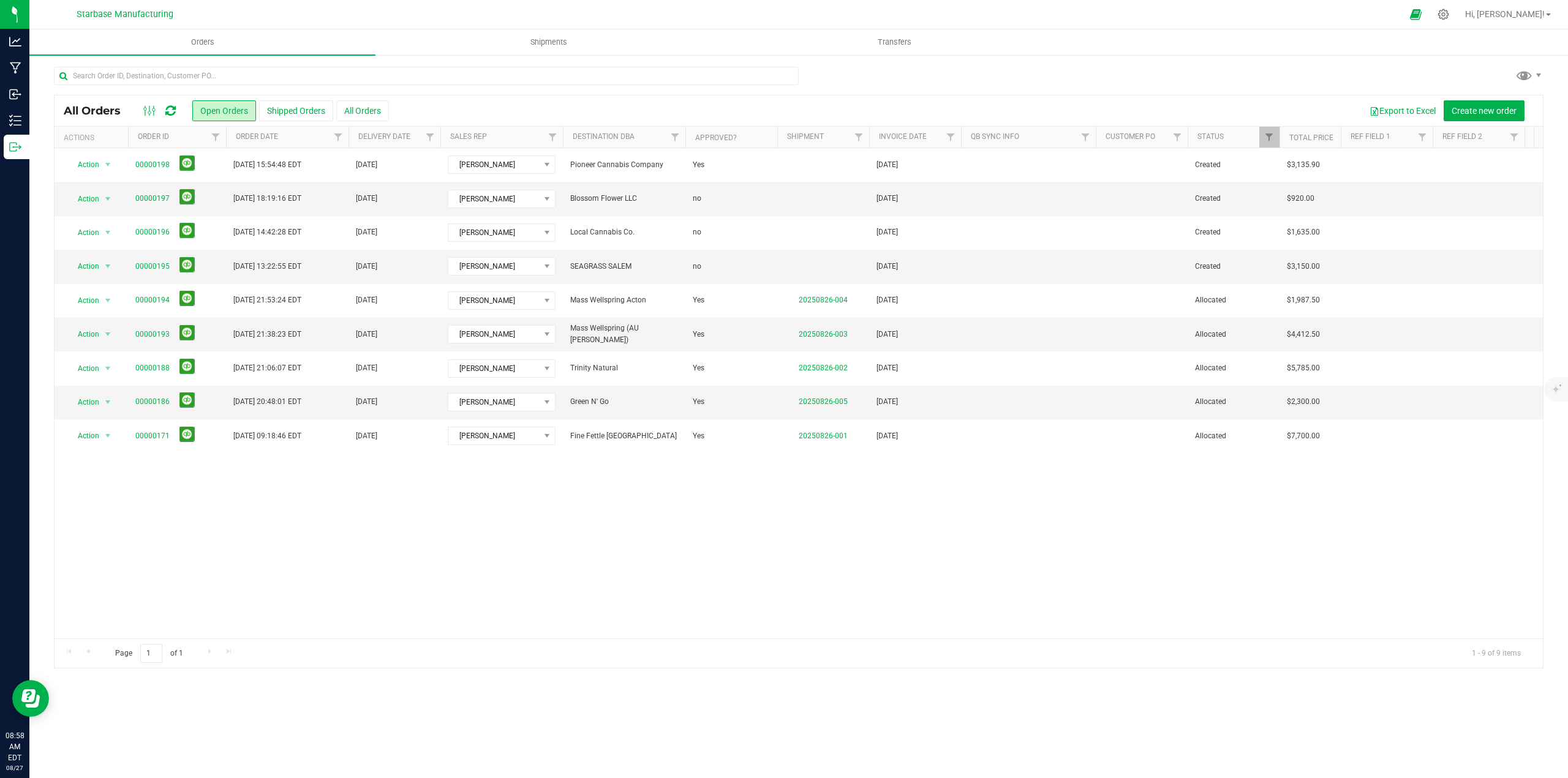
click at [466, 496] on div "Action Action Cancel order Change facility Clone order Edit order Mark as fully…" at bounding box center [798, 393] width 1488 height 490
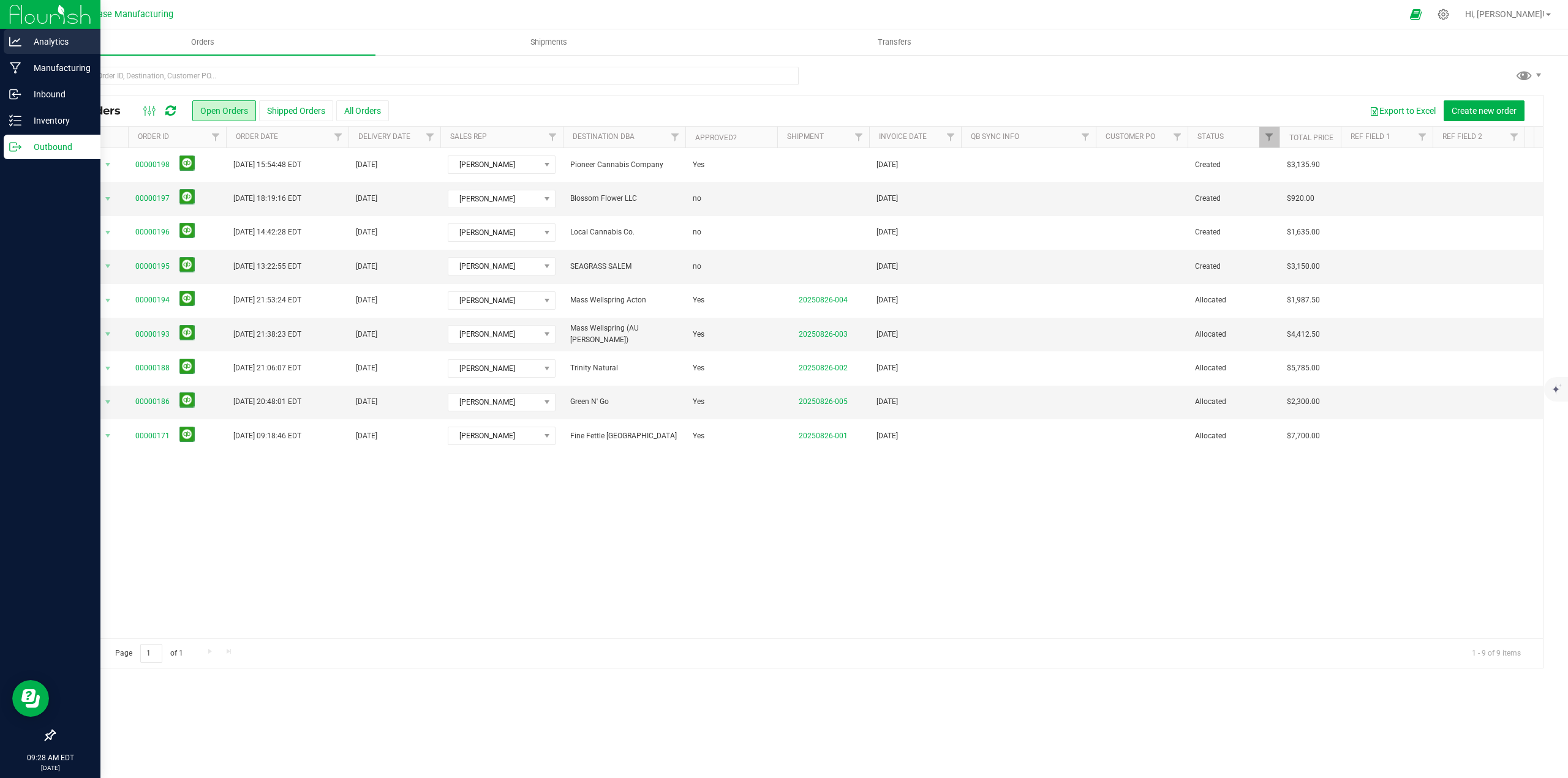
click at [30, 39] on p "Analytics" at bounding box center [58, 42] width 73 height 15
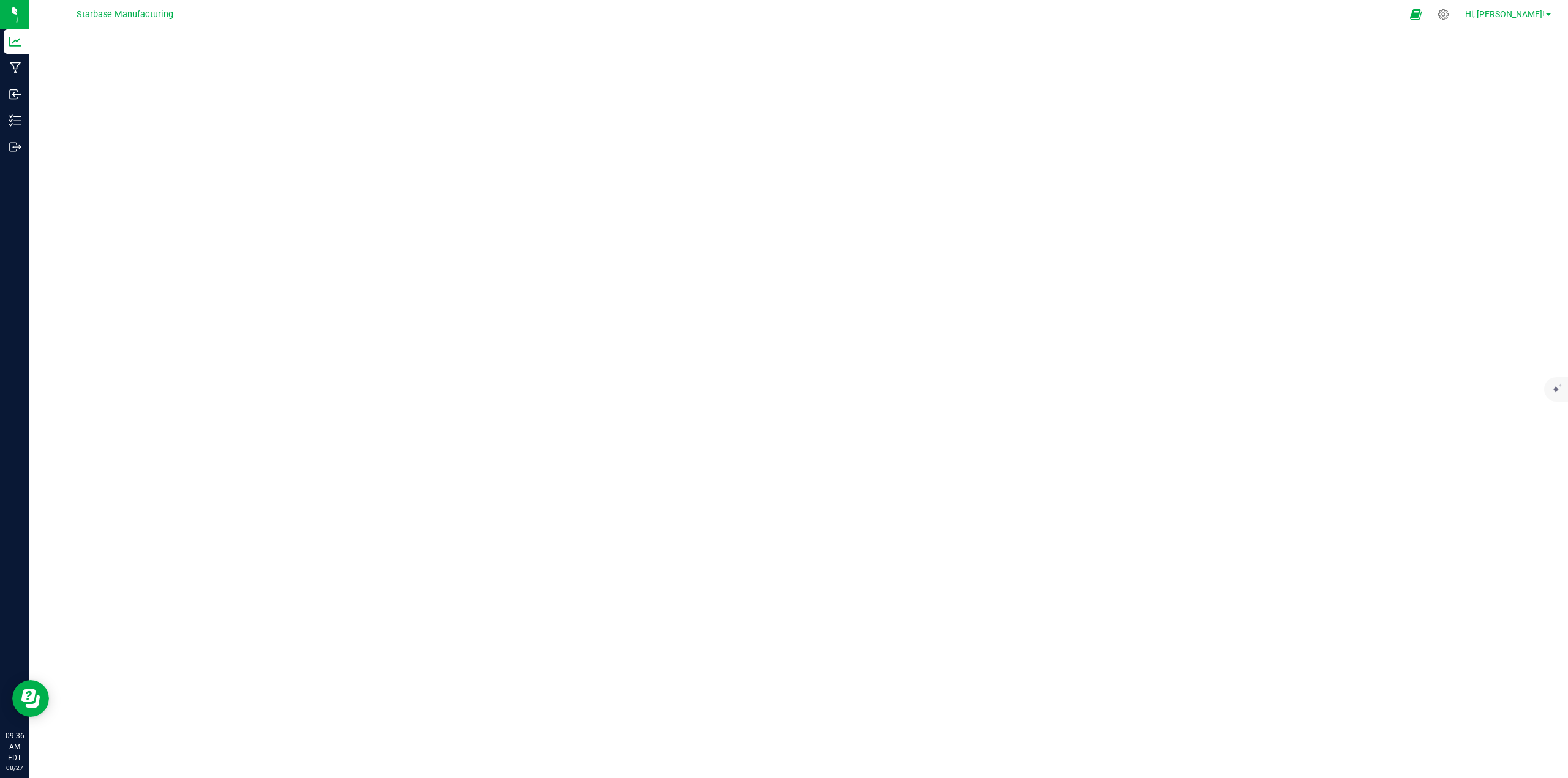
click at [1528, 13] on span "Hi, [PERSON_NAME]!" at bounding box center [1504, 14] width 80 height 10
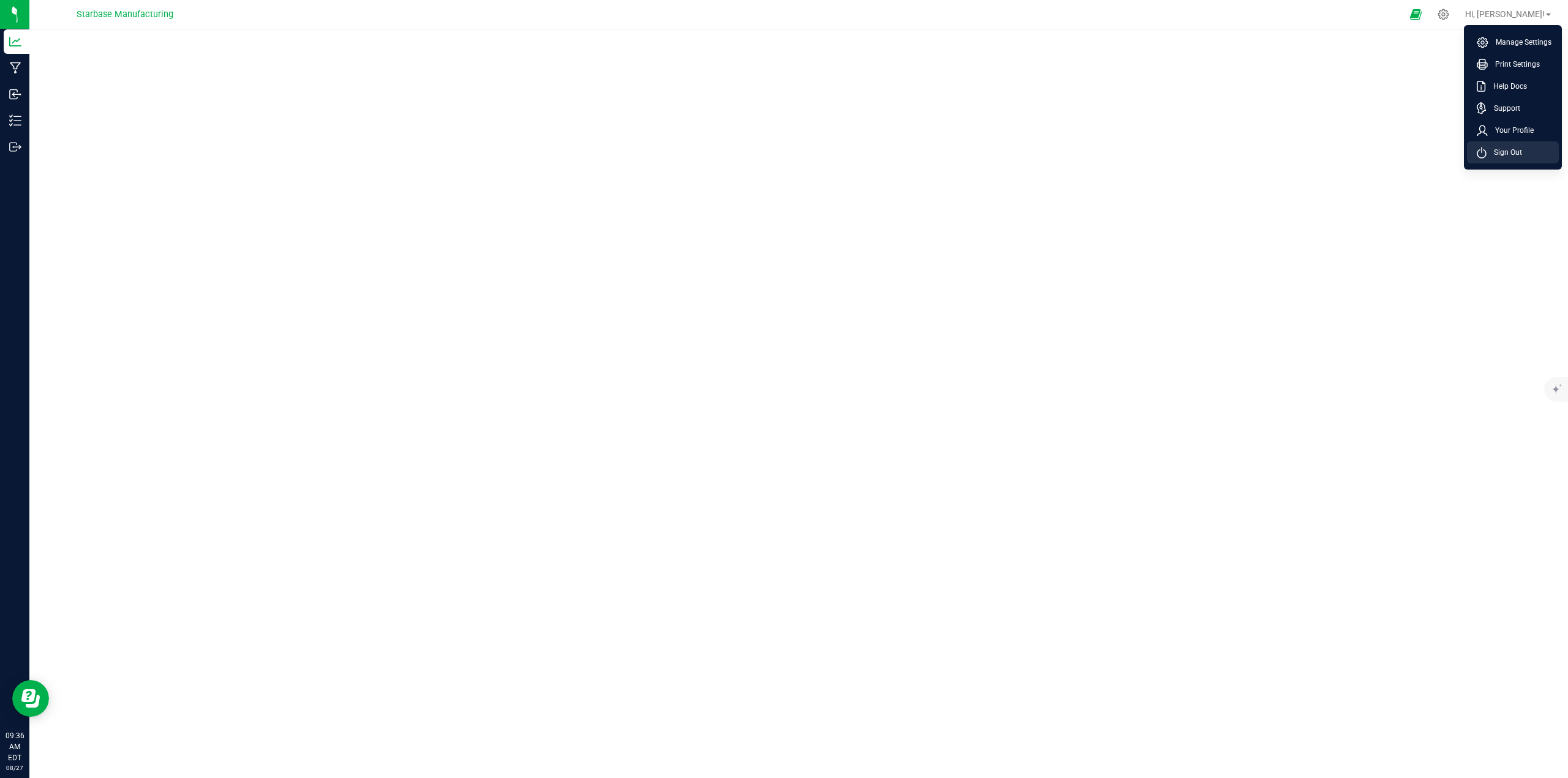
click at [1486, 157] on span "Sign Out" at bounding box center [1504, 152] width 35 height 12
